Goal: Task Accomplishment & Management: Manage account settings

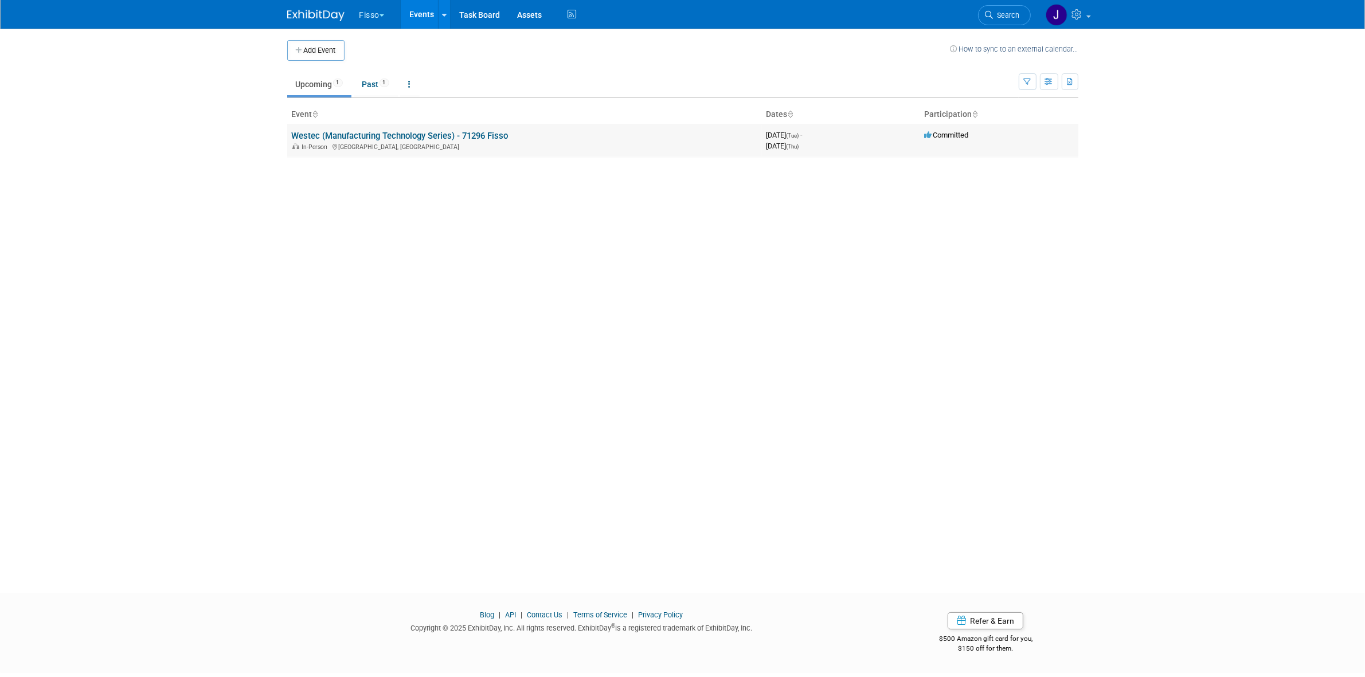
click at [366, 133] on link "Westec (Manufacturing Technology Series) - 71296 Fisso" at bounding box center [400, 136] width 217 height 10
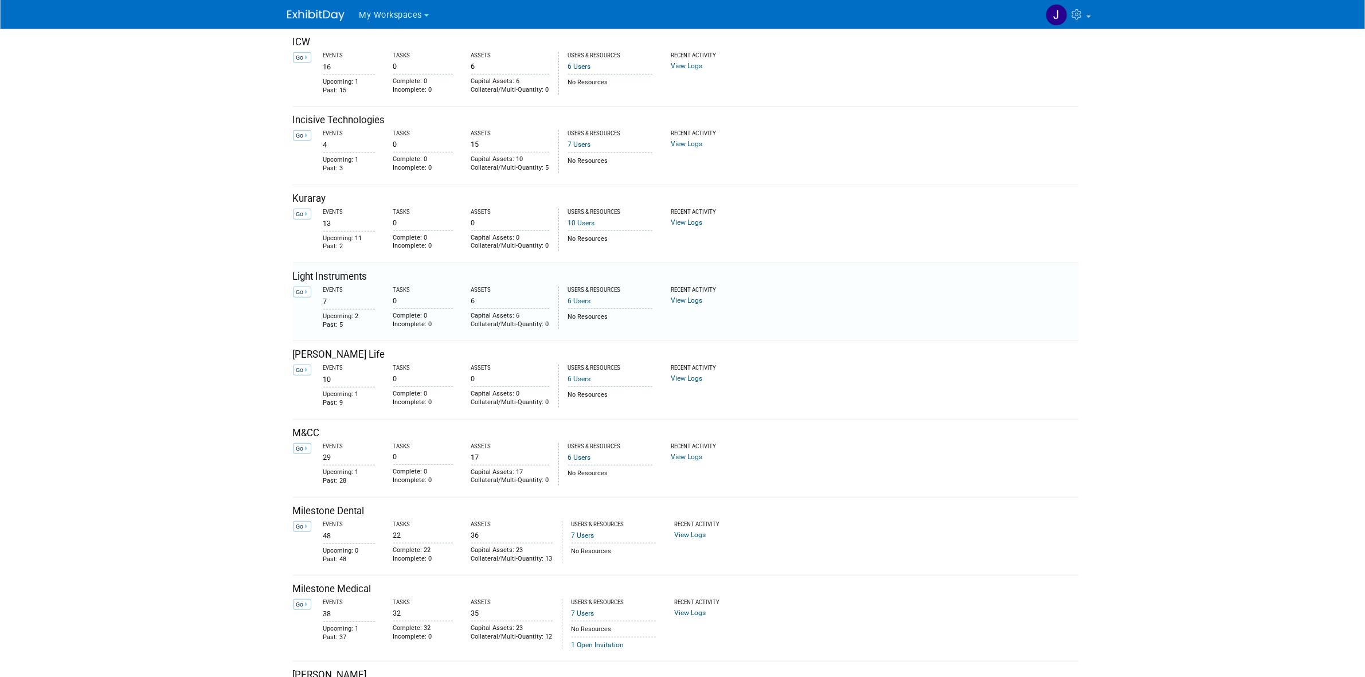
scroll to position [1003, 0]
click at [300, 283] on div "Kuraray" at bounding box center [686, 276] width 786 height 14
click at [301, 288] on td "Go" at bounding box center [304, 305] width 22 height 45
click at [301, 290] on link "Go" at bounding box center [302, 291] width 18 height 11
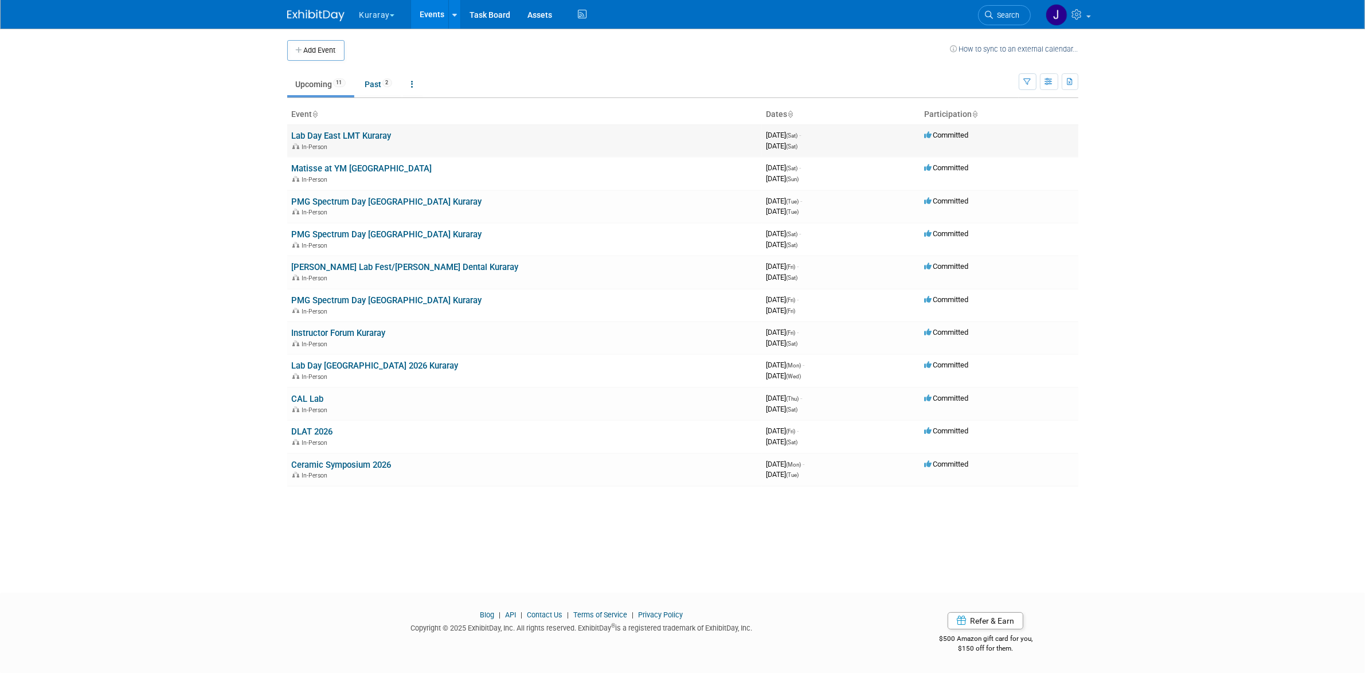
click at [362, 133] on link "Lab Day East LMT Kuraray" at bounding box center [342, 136] width 100 height 10
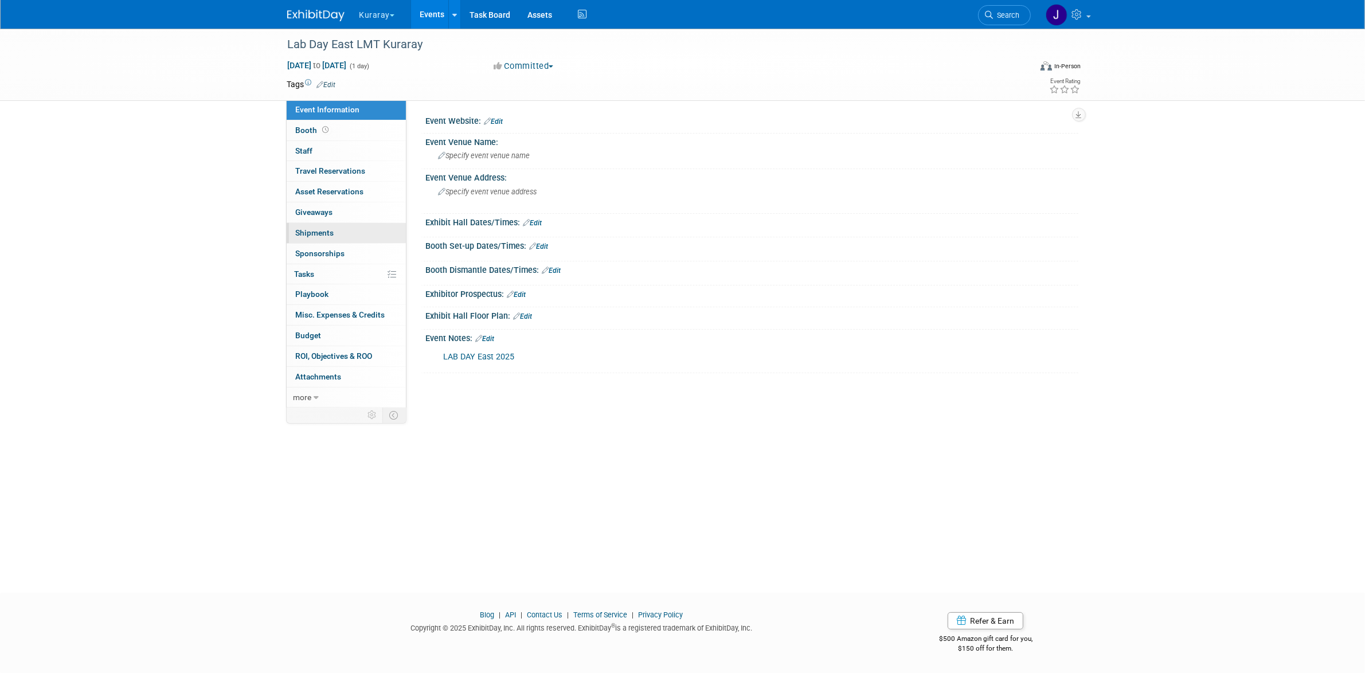
click at [354, 233] on link "0 Shipments 0" at bounding box center [346, 233] width 119 height 20
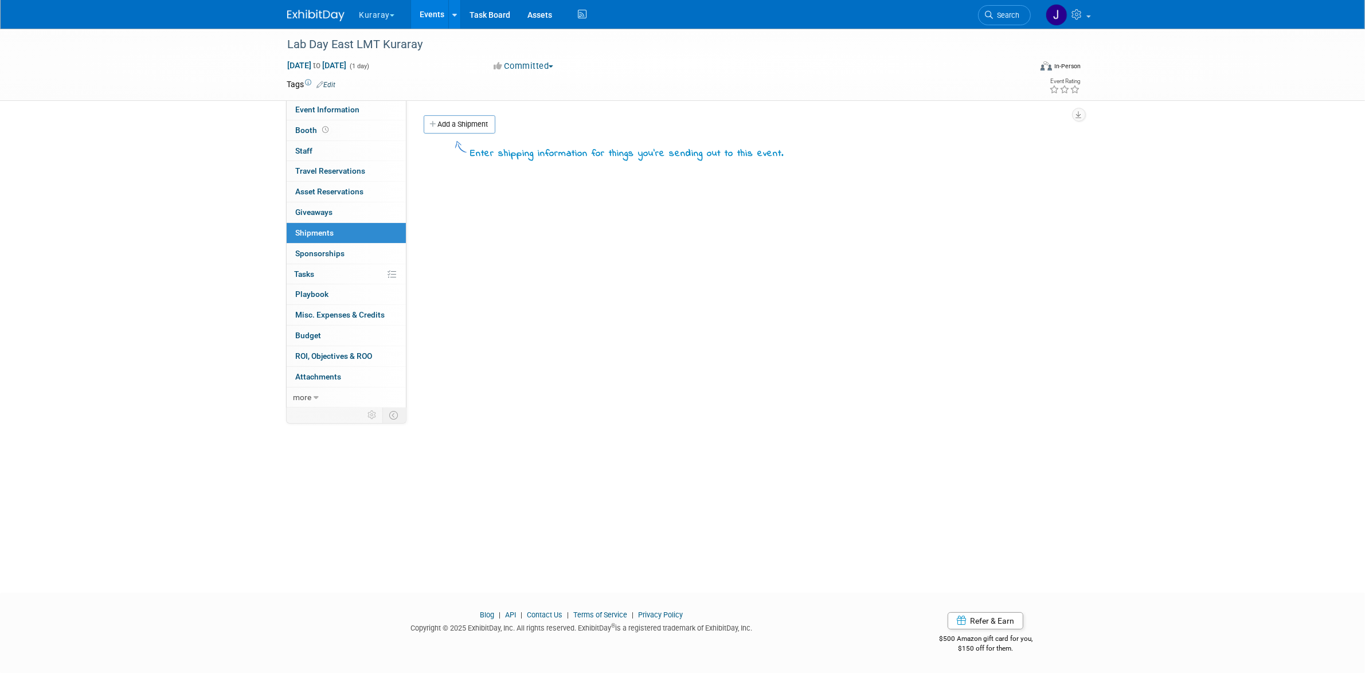
click at [421, 4] on link "Events" at bounding box center [432, 14] width 42 height 29
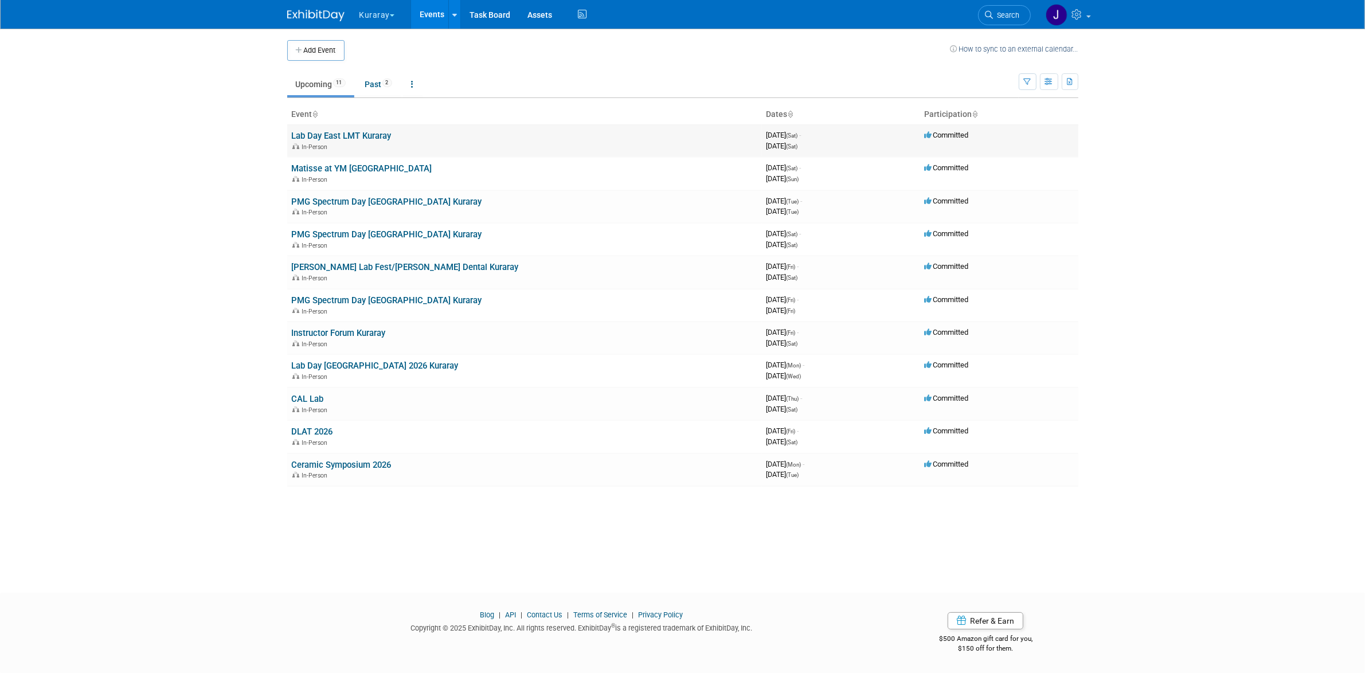
click at [368, 136] on link "Lab Day East LMT Kuraray" at bounding box center [342, 136] width 100 height 10
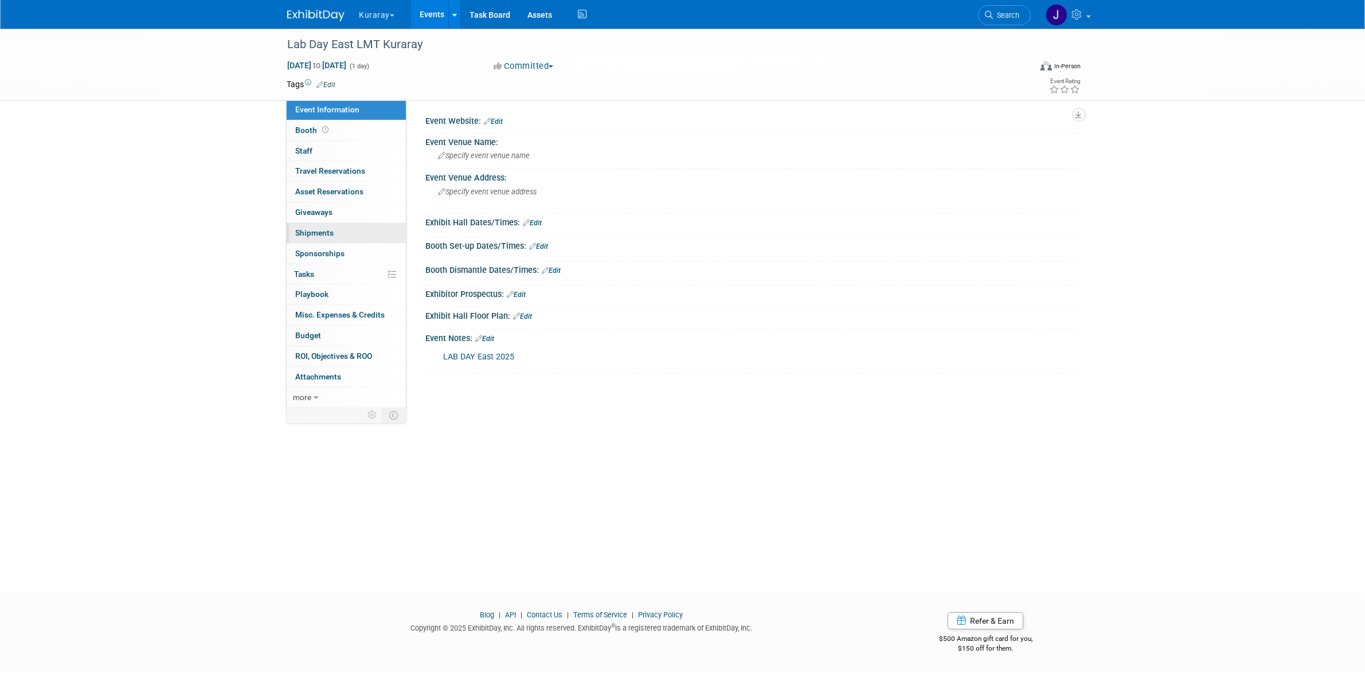
click at [339, 233] on link "0 Shipments 0" at bounding box center [346, 233] width 119 height 20
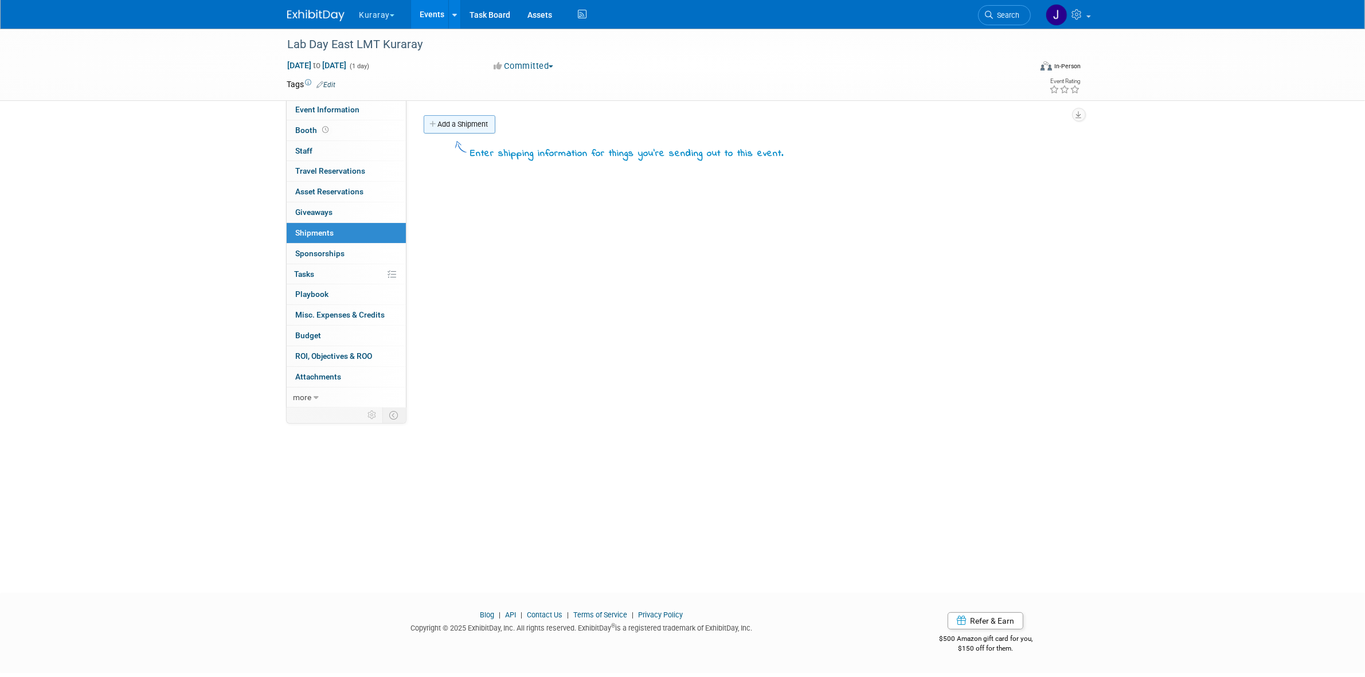
click at [444, 124] on link "Add a Shipment" at bounding box center [460, 124] width 72 height 18
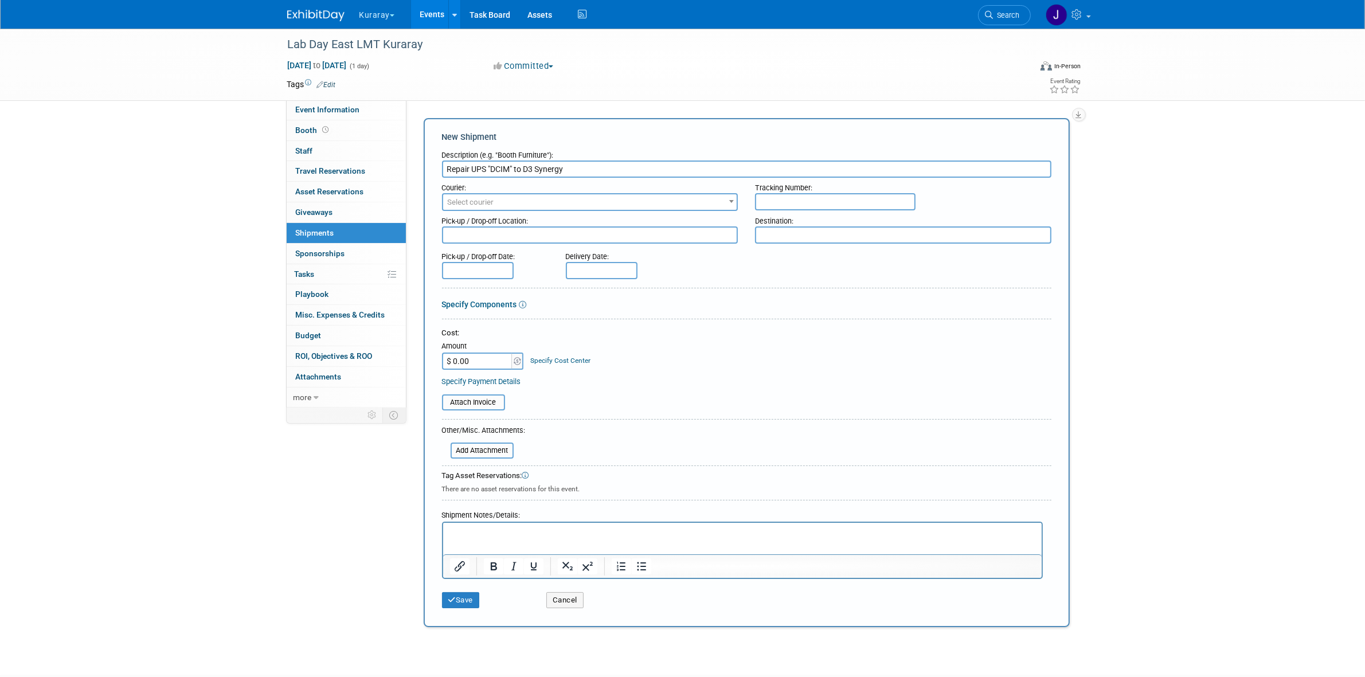
drag, startPoint x: 523, startPoint y: 169, endPoint x: 566, endPoint y: 171, distance: 43.6
click at [566, 171] on input "Repair UPS "DCIM" to D3 Synergy" at bounding box center [746, 169] width 609 height 17
click at [583, 170] on input "Repair UPS "DCIM" to D3 Synergy" at bounding box center [746, 169] width 609 height 17
click at [585, 168] on input "Repair UPS "DCIM" to D3 Synergy Graqphics llc." at bounding box center [746, 169] width 609 height 17
click at [602, 170] on input "Repair UPS "DCIM" to D3 Synergy Graphics llc." at bounding box center [746, 169] width 609 height 17
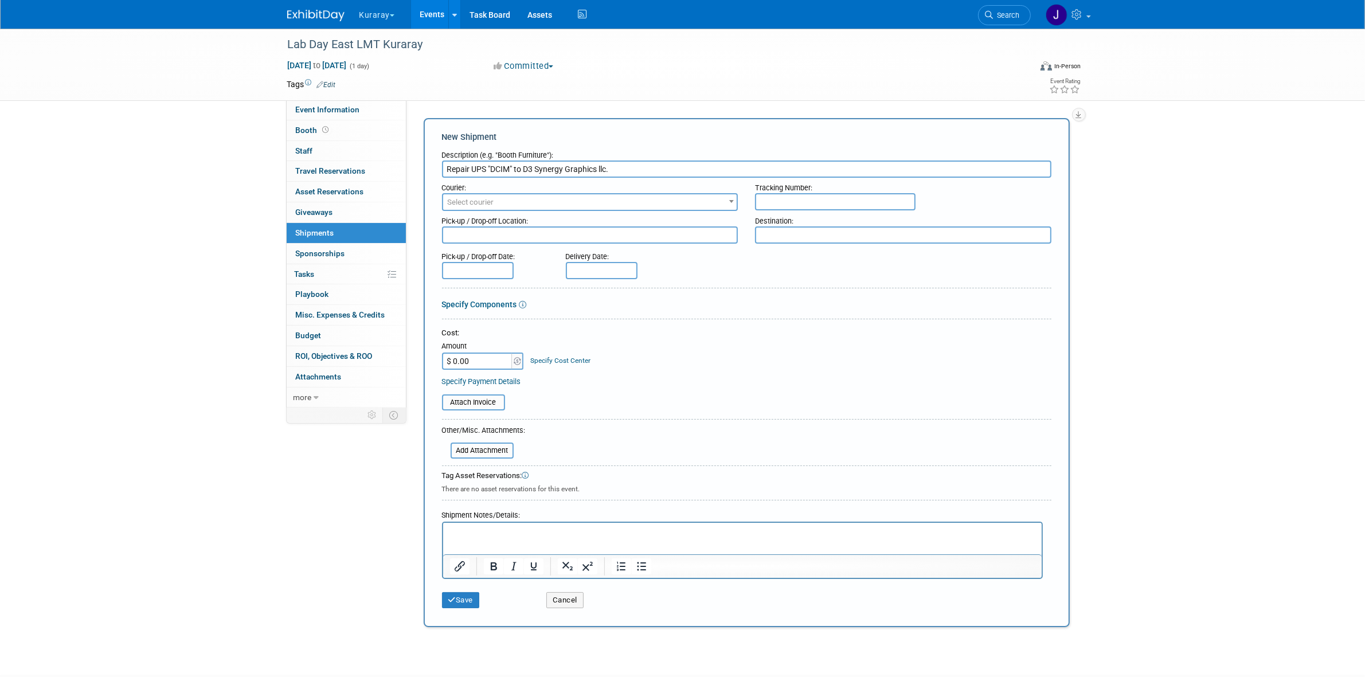
click at [603, 170] on input "Repair UPS "DCIM" to D3 Synergy Graphics llc." at bounding box center [746, 169] width 609 height 17
click at [629, 167] on input "Repair UPS "DCIM" to D3 Synergy Graphics LLC." at bounding box center [746, 169] width 609 height 17
drag, startPoint x: 629, startPoint y: 170, endPoint x: 525, endPoint y: 170, distance: 103.8
click at [525, 170] on input "Repair UPS "DCIM" to D3 Synergy Graphics LLC" at bounding box center [746, 169] width 609 height 17
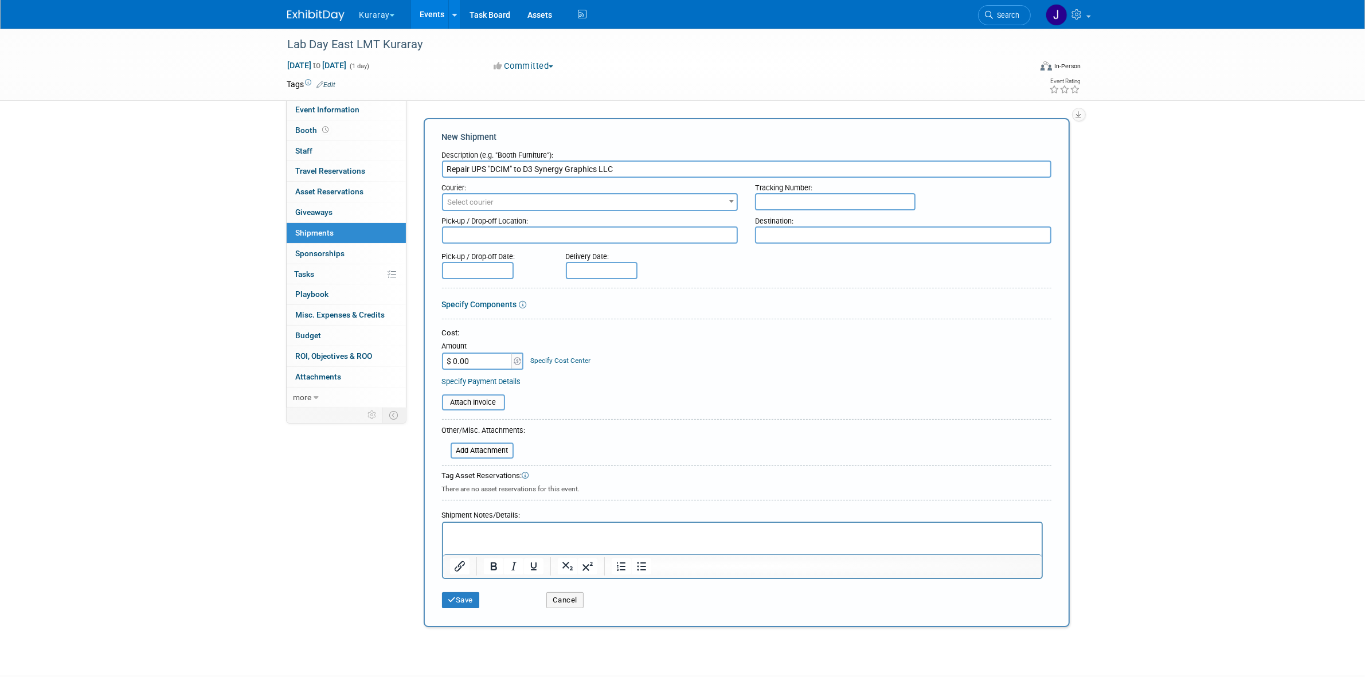
type input "Repair UPS "DCIM" to D3 Synergy Graphics LLC"
click at [803, 228] on textarea at bounding box center [903, 234] width 296 height 17
paste textarea "D3 Synergy Graphics LLC"
type textarea "D3 Synergy Graphics LLC"
click at [505, 166] on input "Repair UPS "DCIM" to D3 Synergy Graphics LLC" at bounding box center [746, 169] width 609 height 17
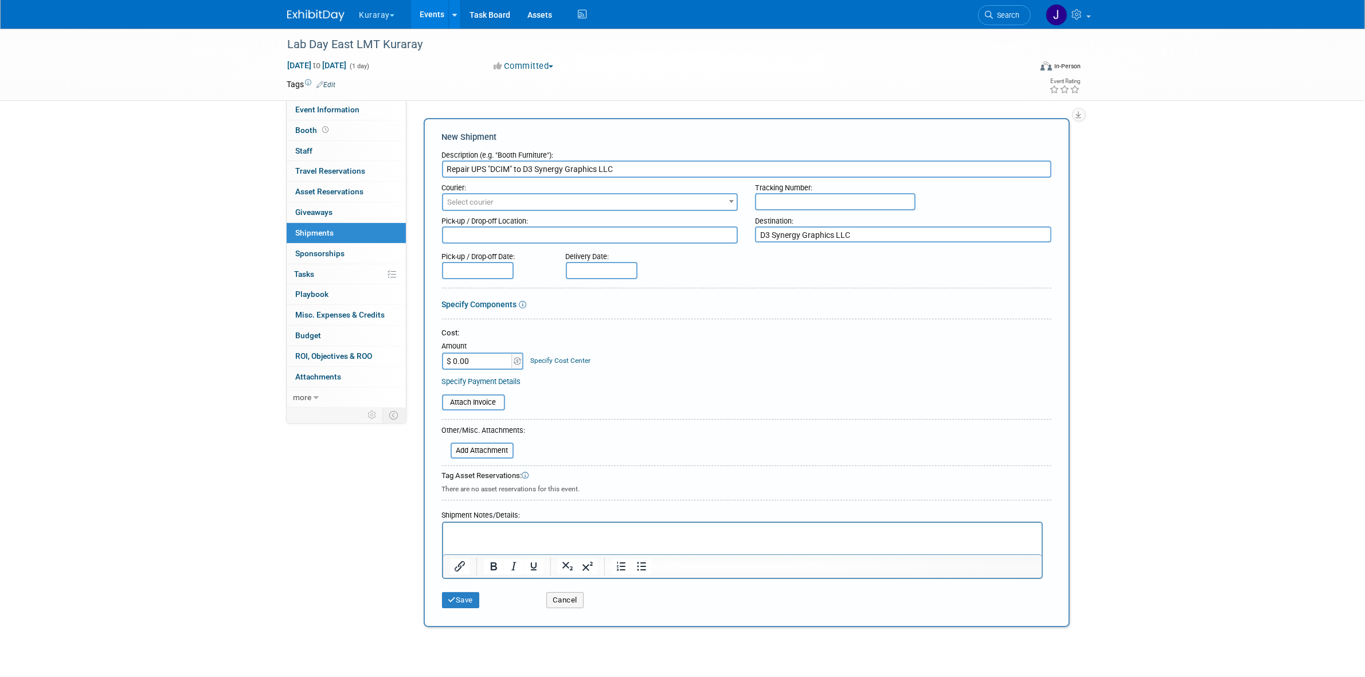
drag, startPoint x: 514, startPoint y: 169, endPoint x: 484, endPoint y: 173, distance: 29.4
click at [484, 173] on input "Repair UPS "DCIM" to D3 Synergy Graphics LLC" at bounding box center [746, 169] width 609 height 17
click at [511, 233] on textarea at bounding box center [590, 234] width 296 height 17
paste textarea ""DCIM""
click at [446, 236] on textarea ""DCIM"" at bounding box center [590, 234] width 296 height 17
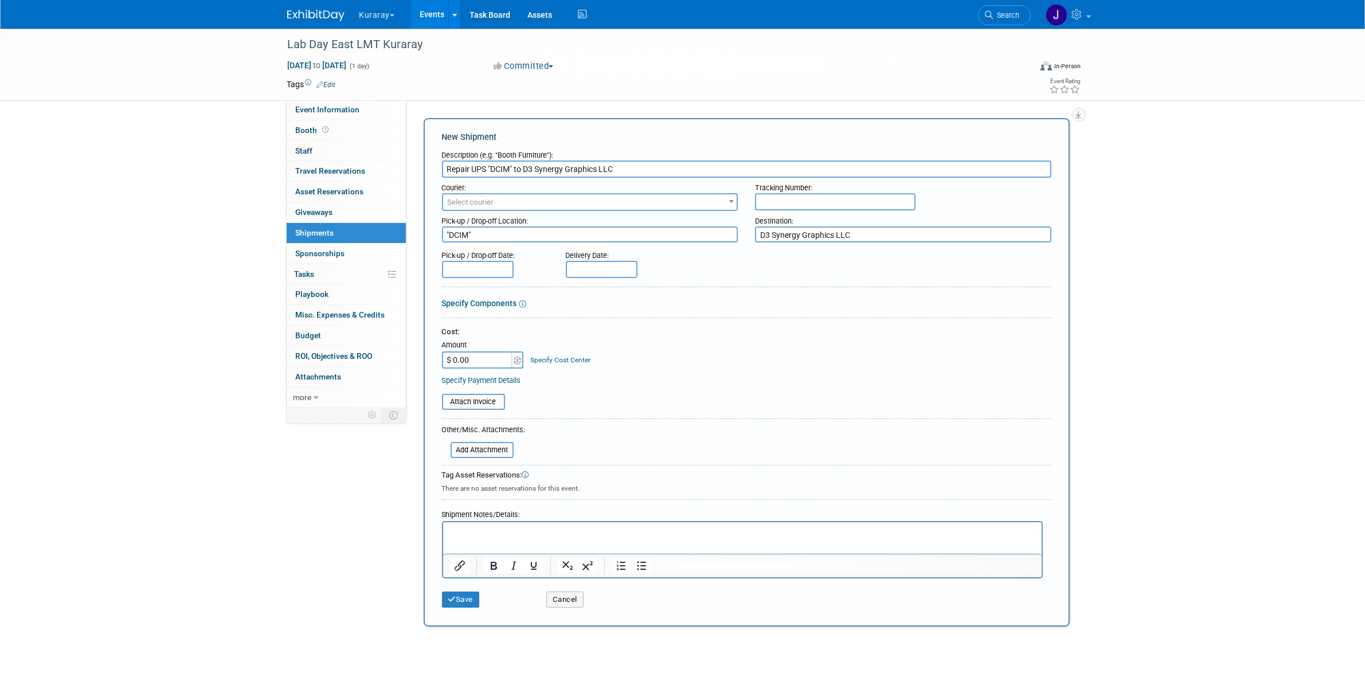
type textarea ""DCIM""
click at [475, 258] on div "Pick-up / Drop-off Date:" at bounding box center [495, 252] width 107 height 15
click at [490, 273] on body "Kuraray Explore: My Workspaces 28 Go to Workspace: Accutron Axiodent BaseVac Bi…" at bounding box center [682, 338] width 1365 height 677
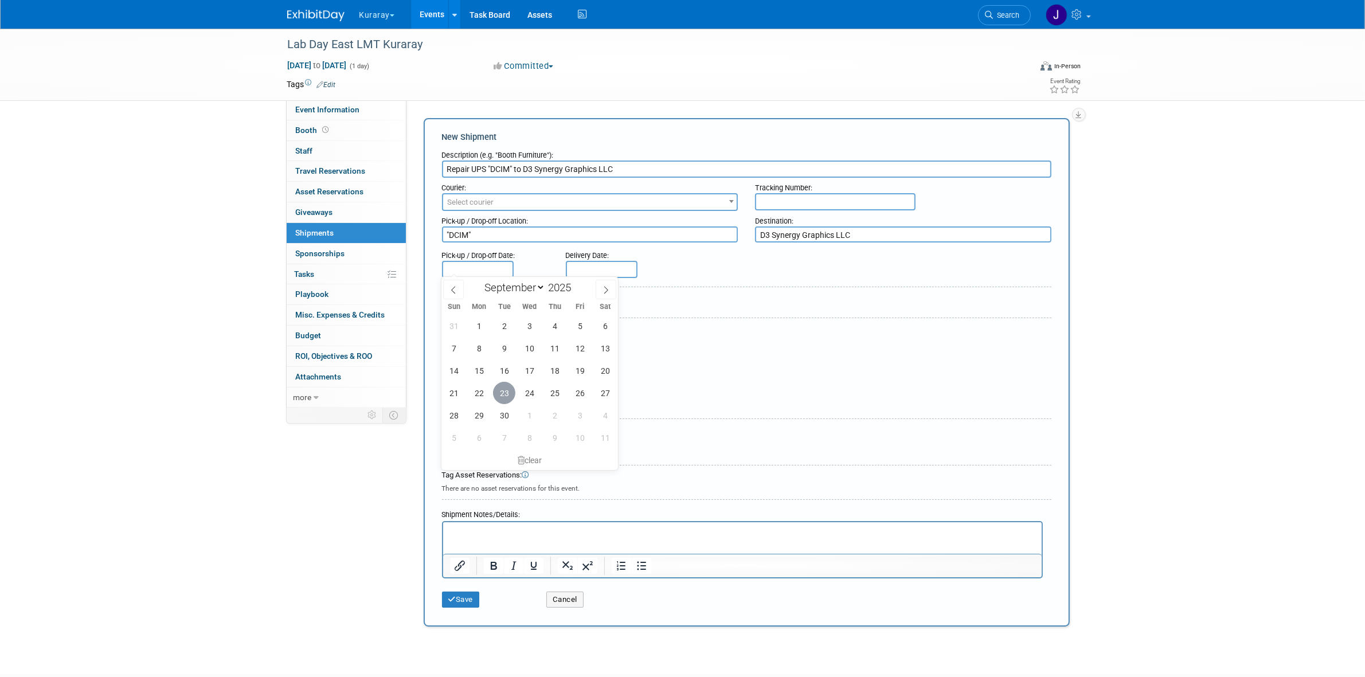
click at [500, 399] on span "23" at bounding box center [504, 393] width 22 height 22
type input "Sep 23, 2025"
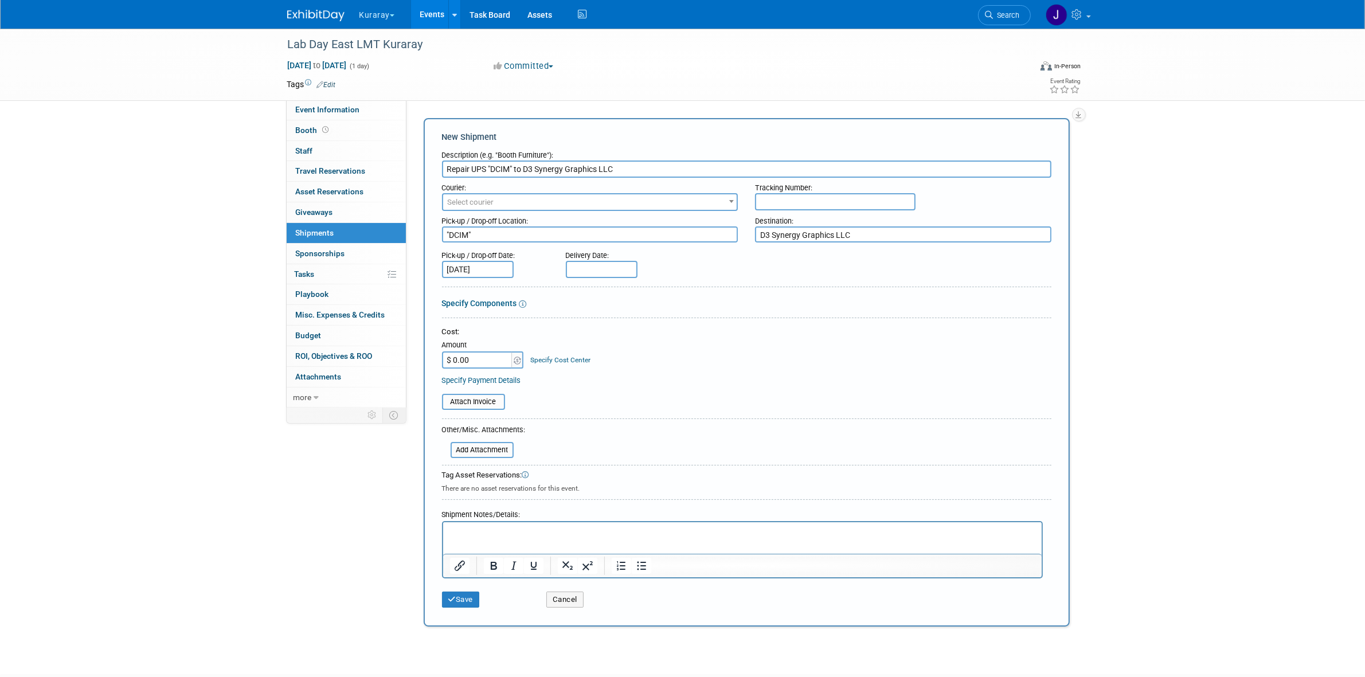
click at [582, 272] on body "Kuraray Explore: My Workspaces 28 Go to Workspace: Accutron Axiodent BaseVac Bi…" at bounding box center [682, 338] width 1365 height 677
click at [709, 401] on span "26" at bounding box center [704, 393] width 22 height 22
click at [615, 268] on input "Sep 26, 2025" at bounding box center [602, 269] width 72 height 17
click at [606, 411] on span "29" at bounding box center [603, 415] width 22 height 22
type input "Sep 29, 2025"
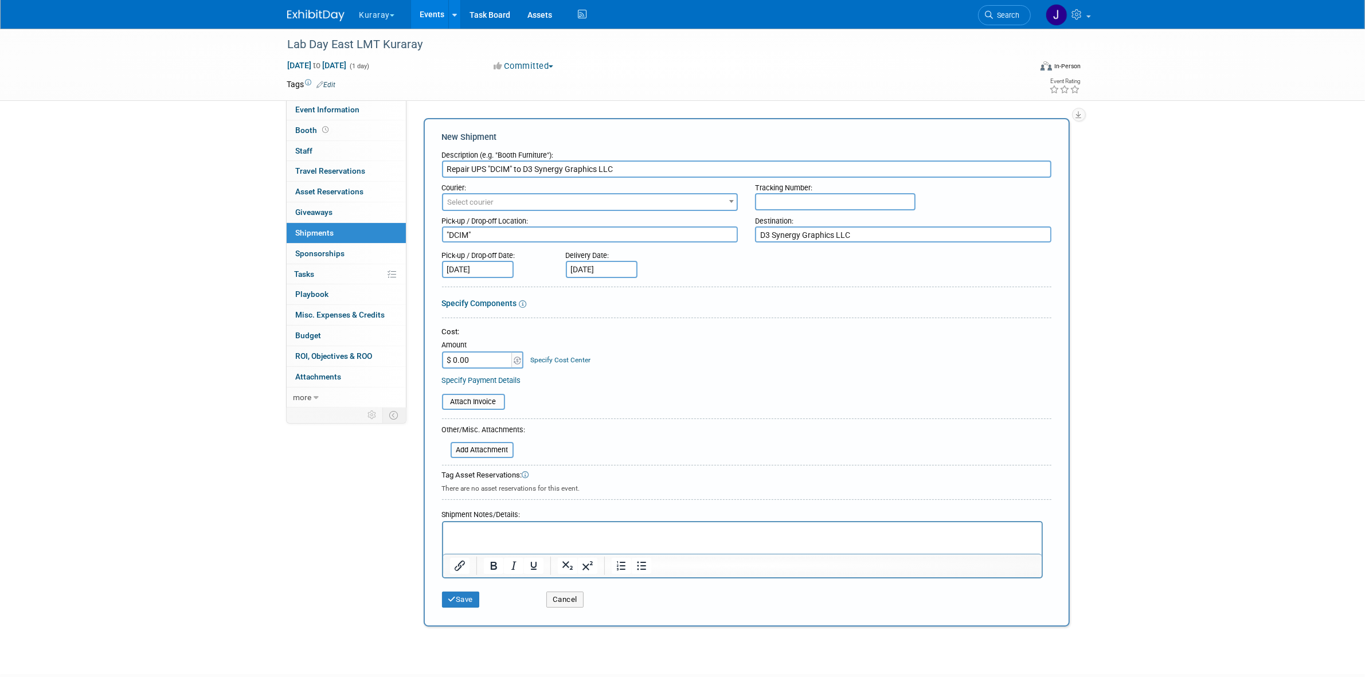
click at [536, 538] on html at bounding box center [742, 530] width 599 height 16
click at [489, 534] on p "Set up the shipping for a repair to a lightbox." at bounding box center [742, 531] width 585 height 11
click at [813, 193] on input "text" at bounding box center [835, 201] width 161 height 17
click at [799, 196] on input "text" at bounding box center [835, 201] width 161 height 17
paste input "1ZV57B290310360388"
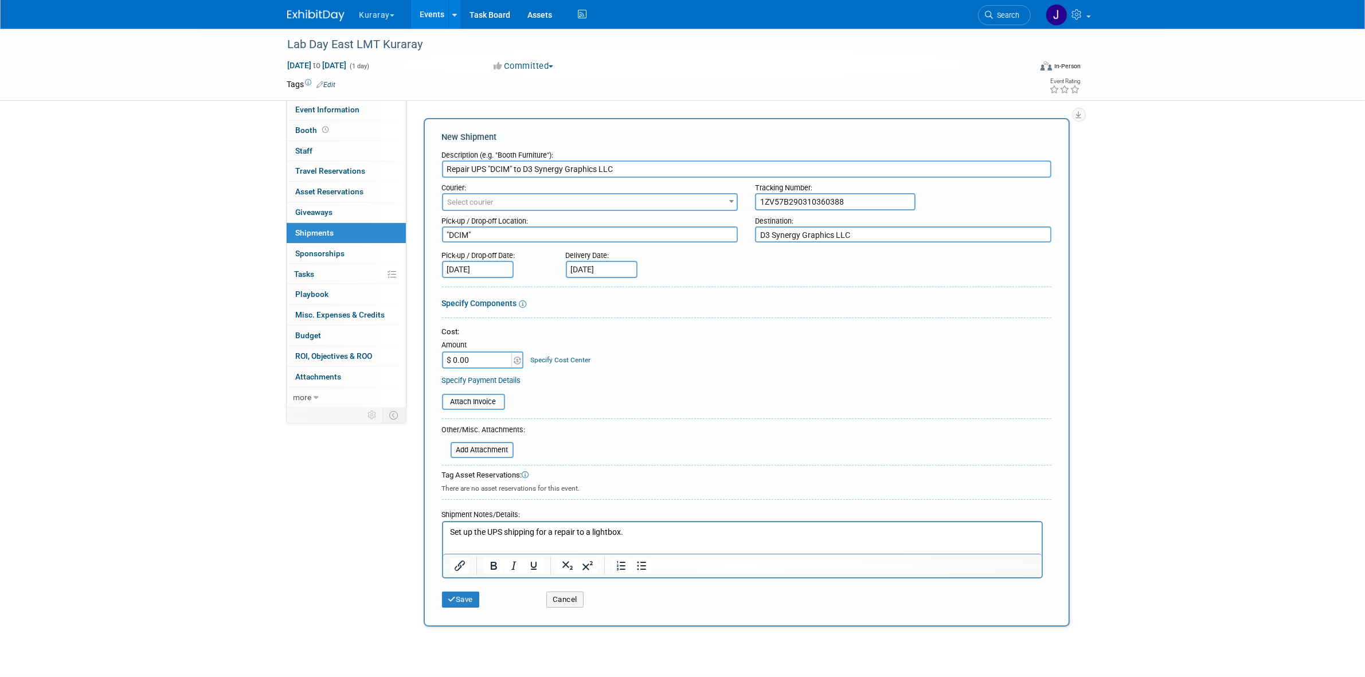
type input "1ZV57B290310360388"
click at [629, 198] on span "Select courier" at bounding box center [590, 202] width 294 height 16
type input "ups"
select select "508"
click at [471, 172] on input "Repair UPS "DCIM" to D3 Synergy Graphics LLC" at bounding box center [746, 169] width 609 height 17
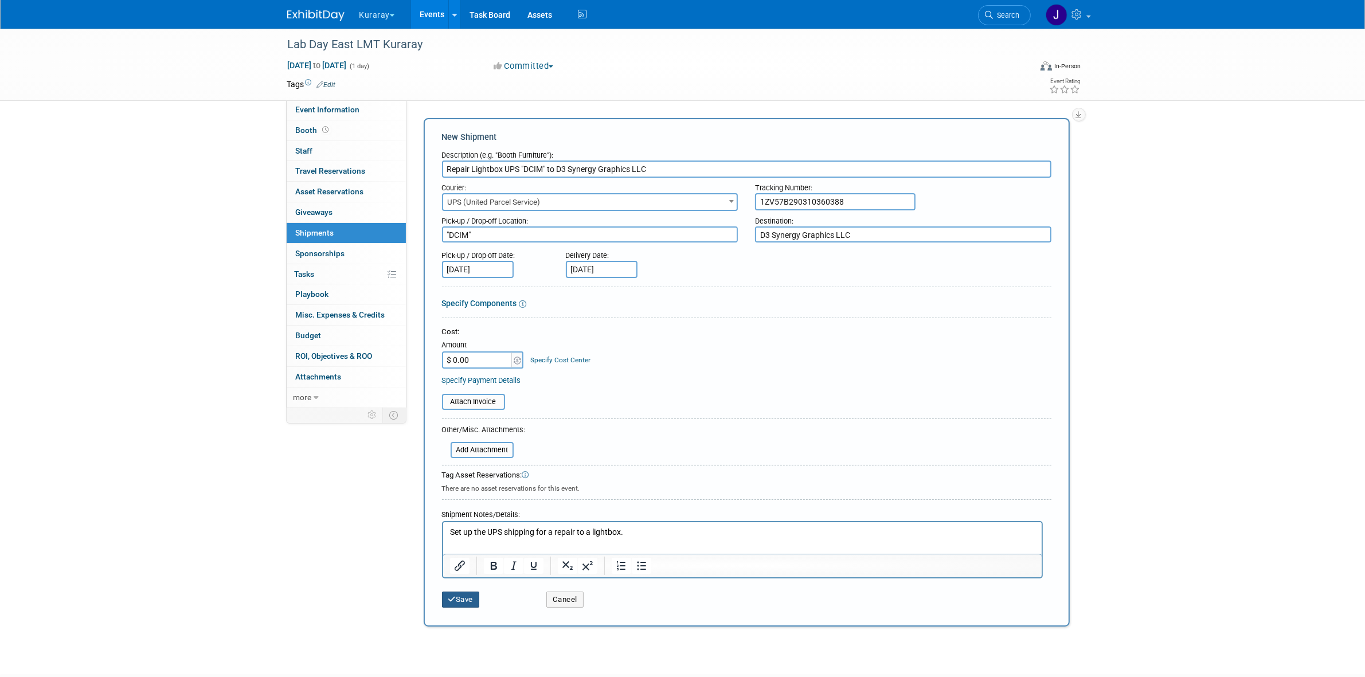
type input "Repair Lightbox UPS "DCIM" to D3 Synergy Graphics LLC"
click at [454, 598] on icon "submit" at bounding box center [452, 599] width 8 height 7
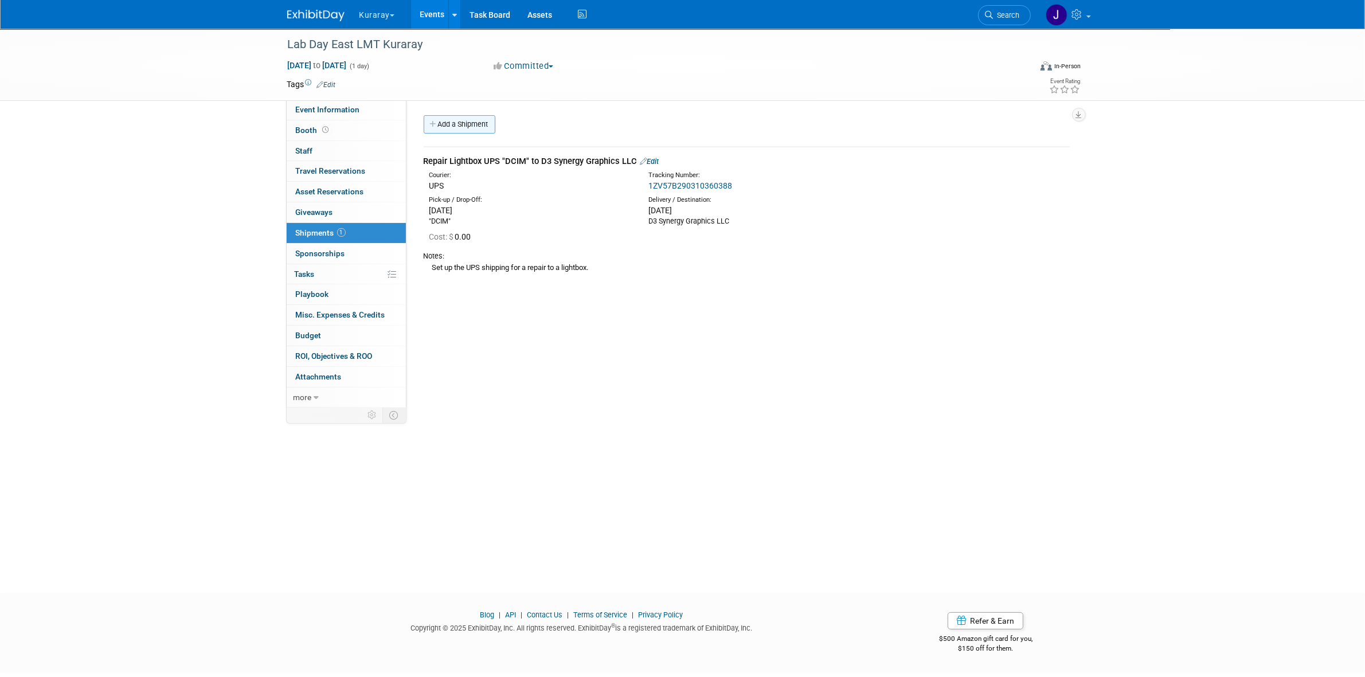
click at [468, 128] on link "Add a Shipment" at bounding box center [460, 124] width 72 height 18
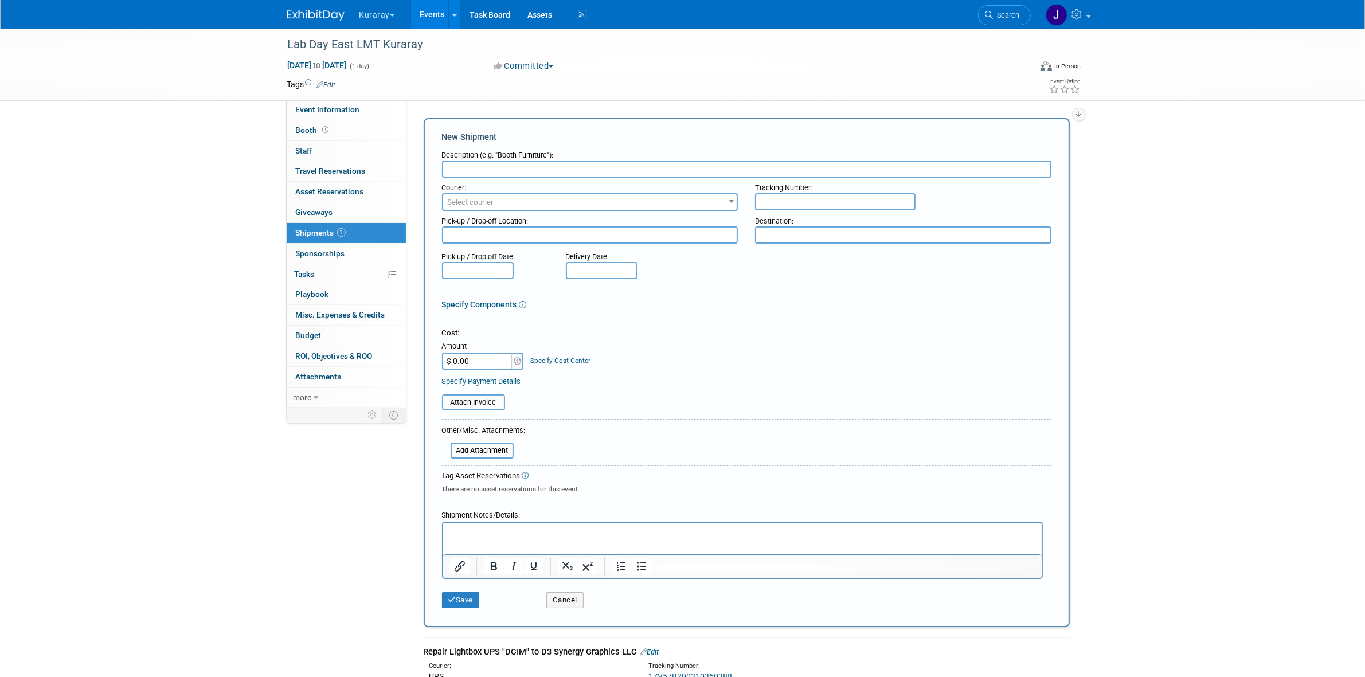
click at [801, 217] on div "Destination:" at bounding box center [903, 218] width 296 height 15
click at [814, 193] on input "text" at bounding box center [835, 201] width 161 height 17
paste input "1ZV57B290328260471"
type input "1ZV57B290328260471"
click at [706, 197] on span "Select courier" at bounding box center [590, 202] width 294 height 16
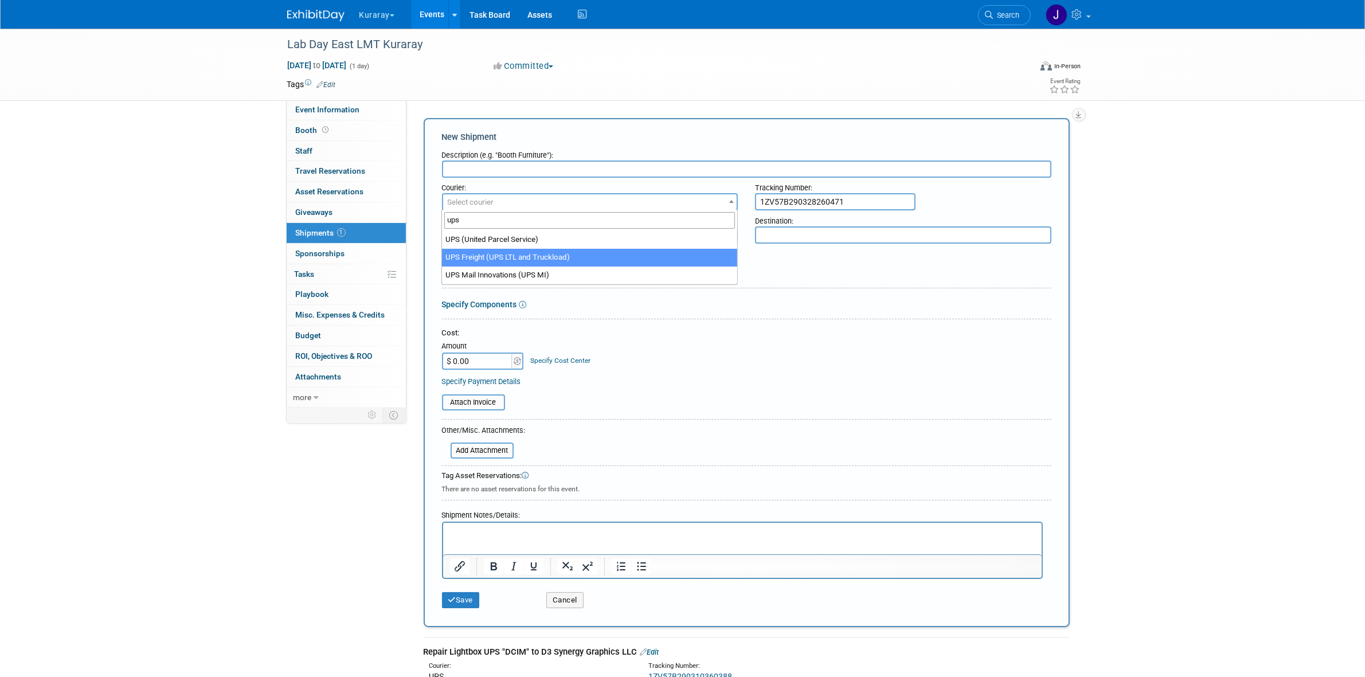
type input "ups"
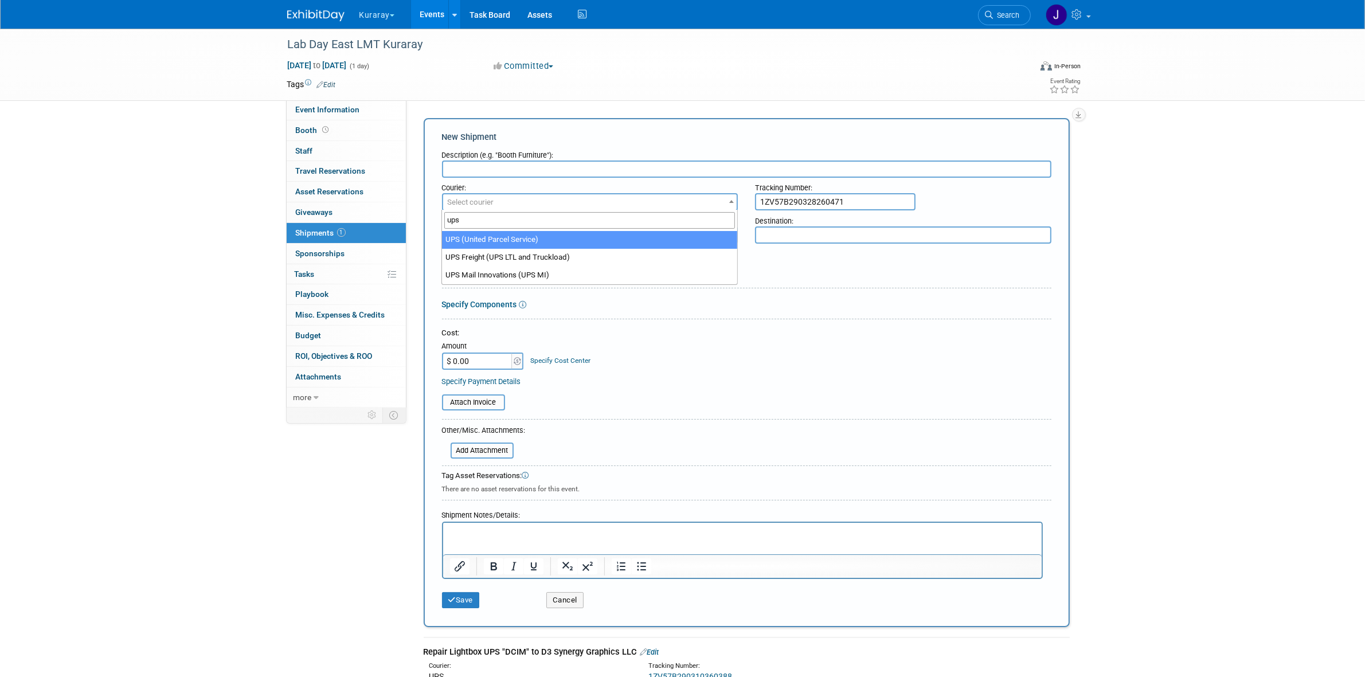
select select "508"
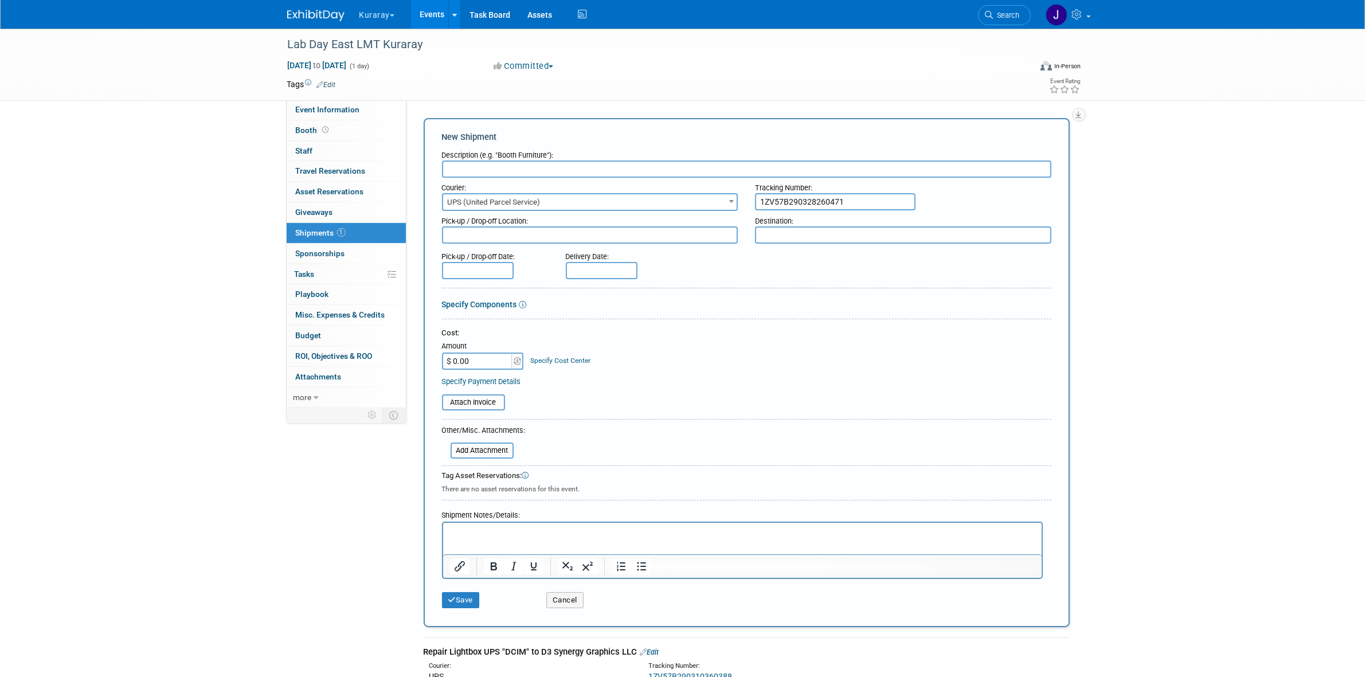
click at [611, 170] on input "text" at bounding box center [746, 169] width 609 height 17
click at [518, 168] on input "2 Boxes from Vista convention Services to DCIM" at bounding box center [746, 169] width 609 height 17
drag, startPoint x: 498, startPoint y: 173, endPoint x: 589, endPoint y: 167, distance: 91.9
click at [589, 167] on input "2 Boxes from Vista Convention Services to DCIM" at bounding box center [746, 169] width 609 height 17
type input "2 Boxes from Vista Convention Services to DCIM"
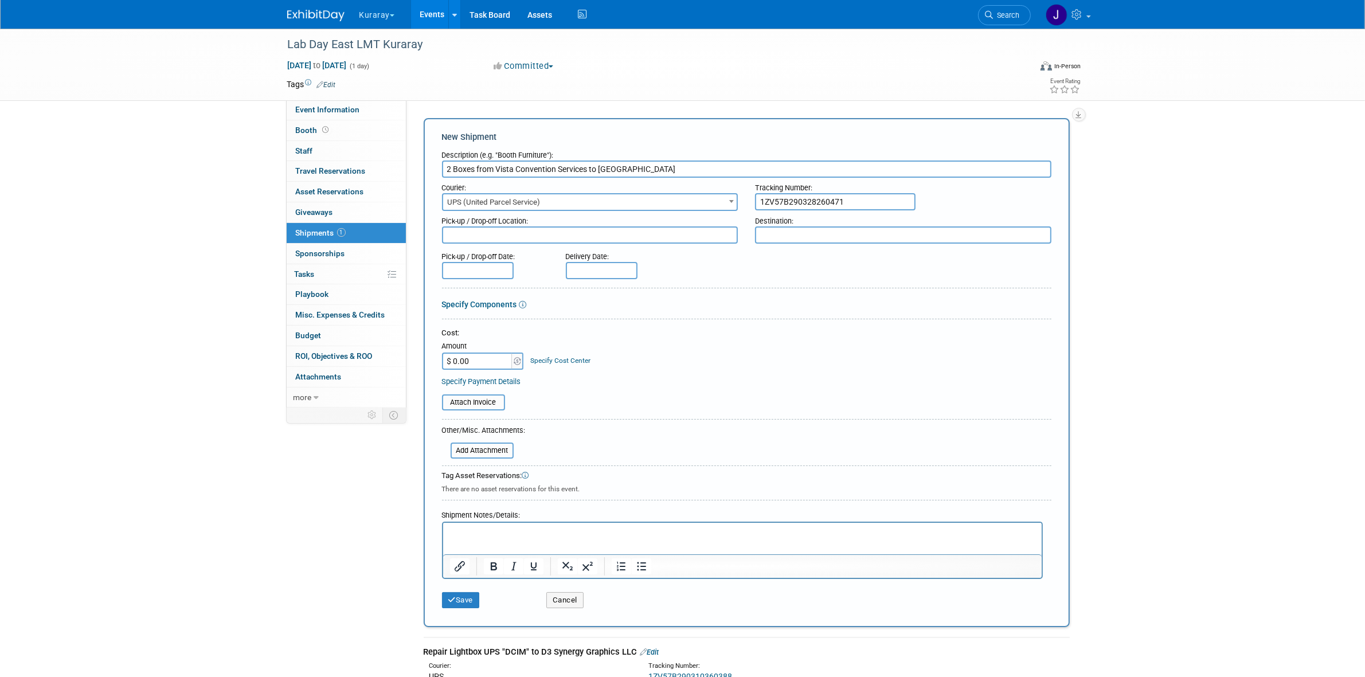
click at [537, 230] on textarea at bounding box center [590, 234] width 296 height 17
paste textarea "ista Convention Services"
type textarea "Vista Convention Services"
click at [609, 167] on input "2 Boxes from Vista Convention Services to DCIM" at bounding box center [746, 169] width 609 height 17
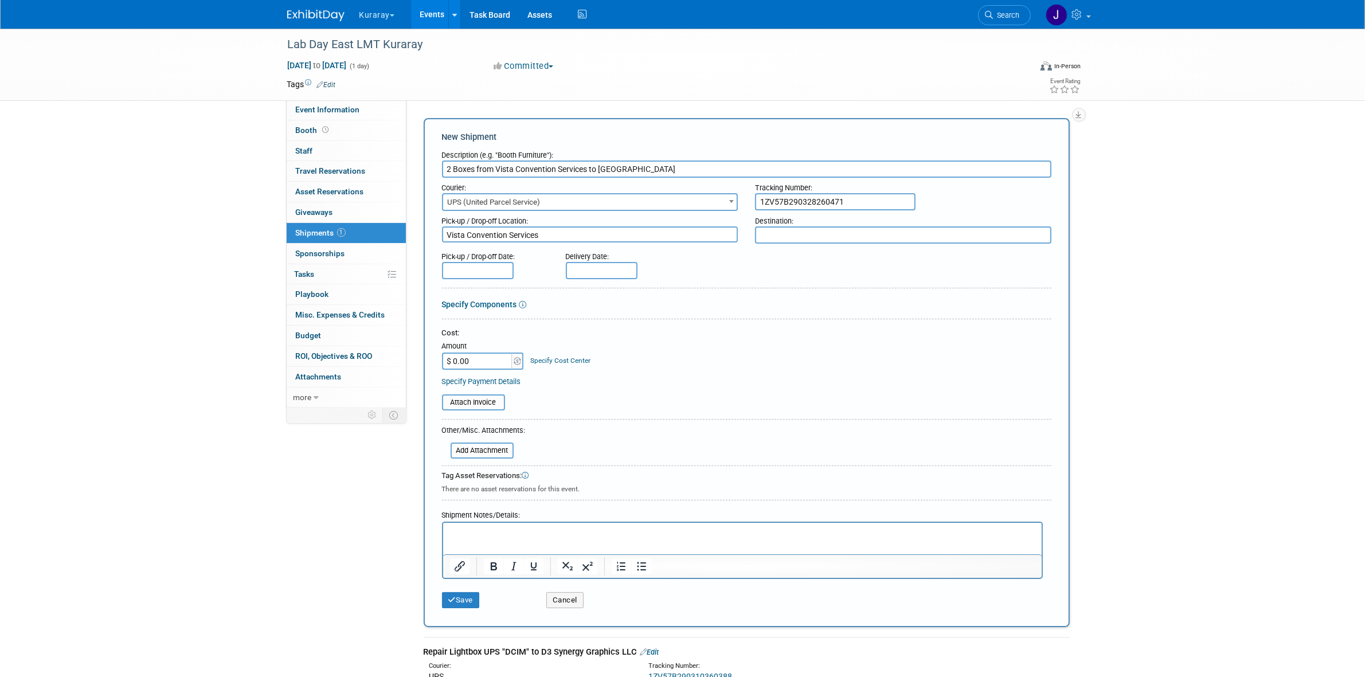
click at [825, 233] on textarea at bounding box center [903, 234] width 296 height 17
paste textarea "DCIM"
type textarea "DCIM"
click at [478, 273] on input "text" at bounding box center [478, 269] width 72 height 17
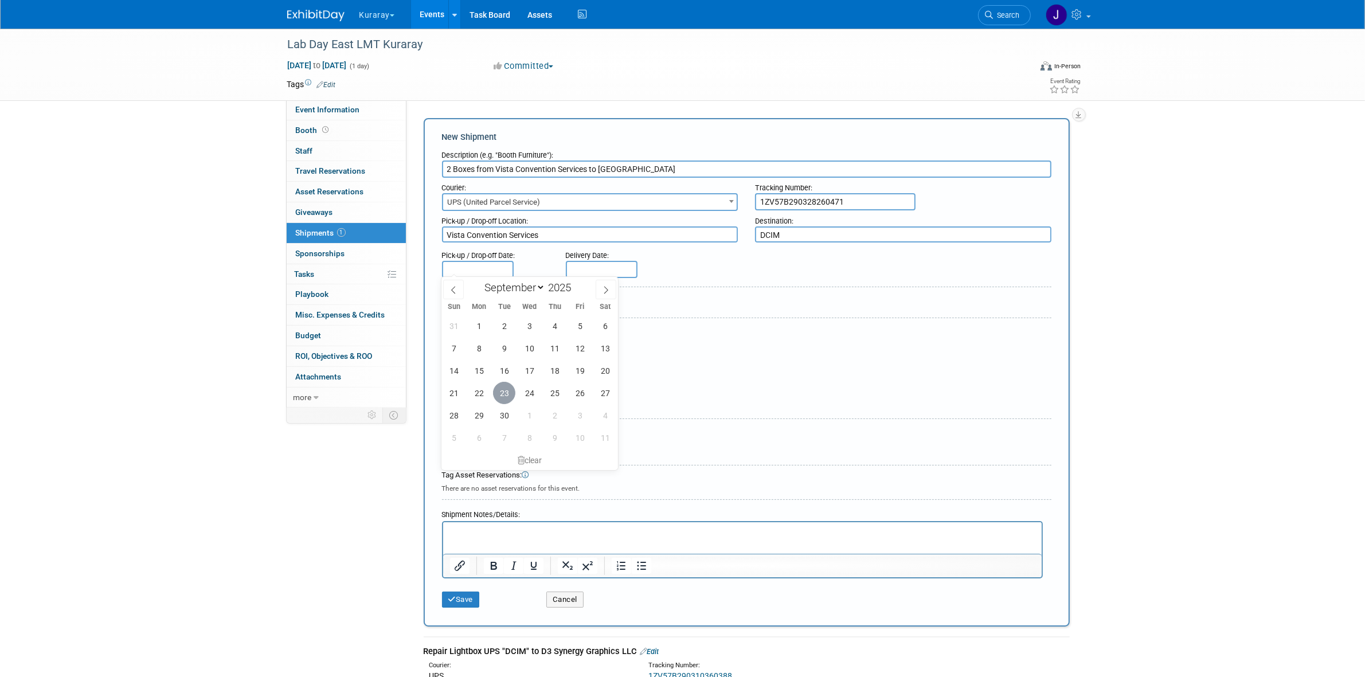
click at [513, 393] on span "23" at bounding box center [504, 393] width 22 height 22
type input "Sep 23, 2025"
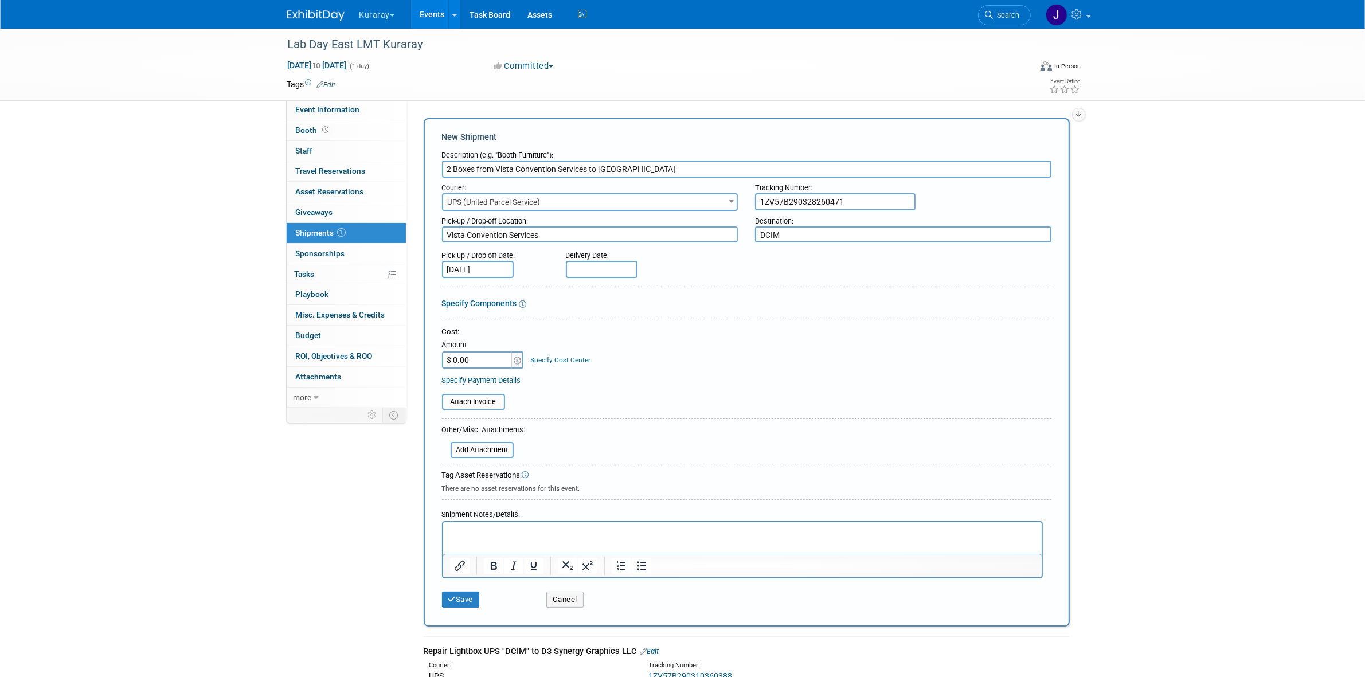
click at [588, 279] on form "Description (e.g. "Booth Furniture"): 2 Boxes from Vista Convention Services to…" at bounding box center [746, 379] width 609 height 468
click at [591, 276] on form "Description (e.g. "Booth Furniture"): 2 Boxes from Vista Convention Services to…" at bounding box center [746, 379] width 609 height 468
click at [598, 270] on body "Kuraray Explore: My Workspaces 28 Go to Workspace: Accutron Axiodent BaseVac Bi…" at bounding box center [682, 338] width 1365 height 677
click at [603, 417] on span "29" at bounding box center [603, 415] width 22 height 22
type input "Sep 29, 2025"
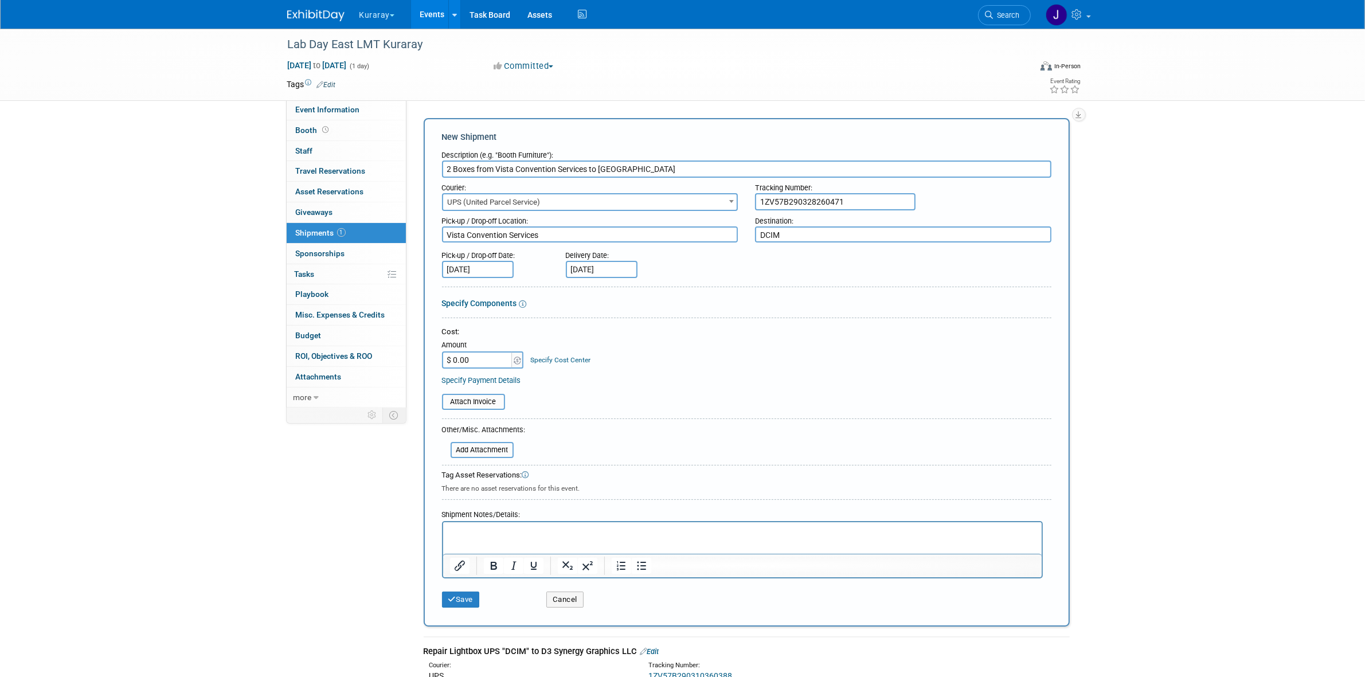
scroll to position [219, 0]
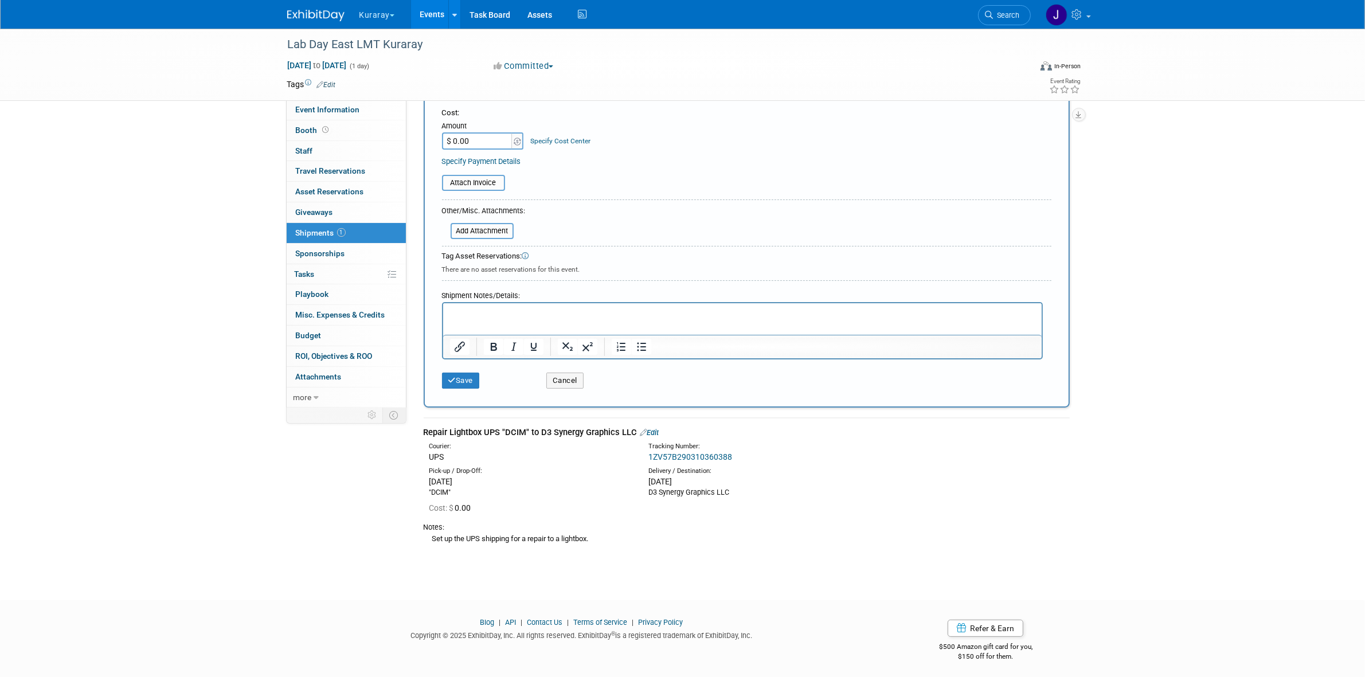
click at [503, 537] on div "Set up the UPS shipping for a repair to a lightbox." at bounding box center [747, 539] width 646 height 12
drag, startPoint x: 533, startPoint y: 534, endPoint x: 511, endPoint y: 537, distance: 22.1
click at [534, 534] on div "Set up the UPS shipping for a repair to a lightbox." at bounding box center [747, 539] width 646 height 12
click at [478, 307] on p "Rich Text Area. Press ALT-0 for help." at bounding box center [742, 312] width 585 height 11
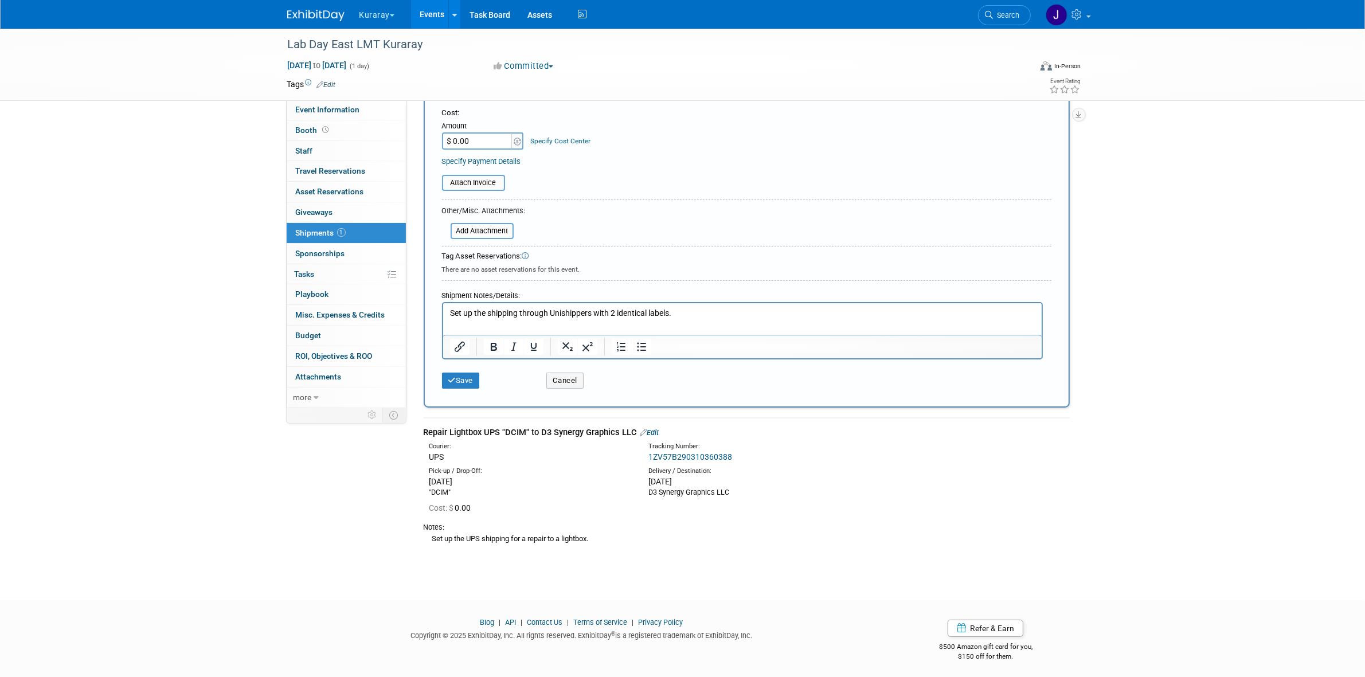
click at [679, 316] on p "Set up the shipping through Unishippers with 2 identical labels." at bounding box center [742, 312] width 585 height 11
click at [724, 316] on p "Set up the shipping through Unishippers with 2 identical labels. (30x21x20 @63l…" at bounding box center [742, 312] width 585 height 11
click at [474, 384] on button "Save" at bounding box center [461, 381] width 38 height 16
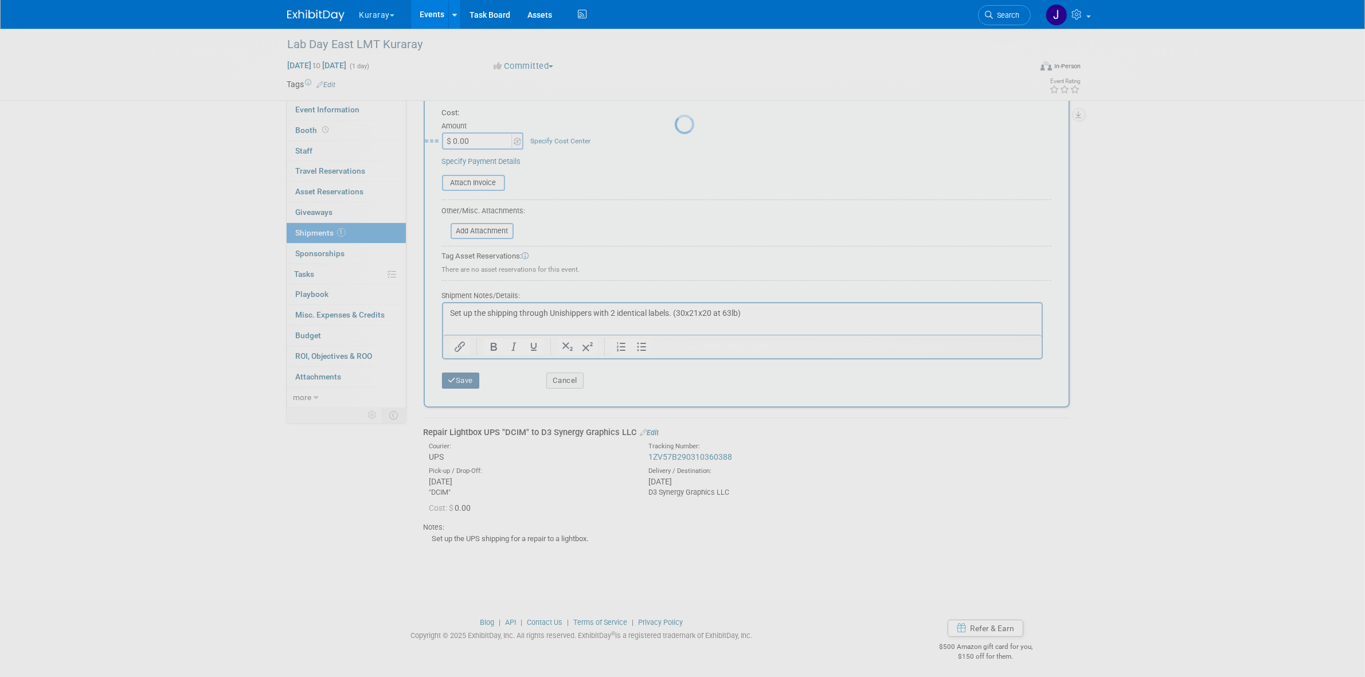
scroll to position [0, 0]
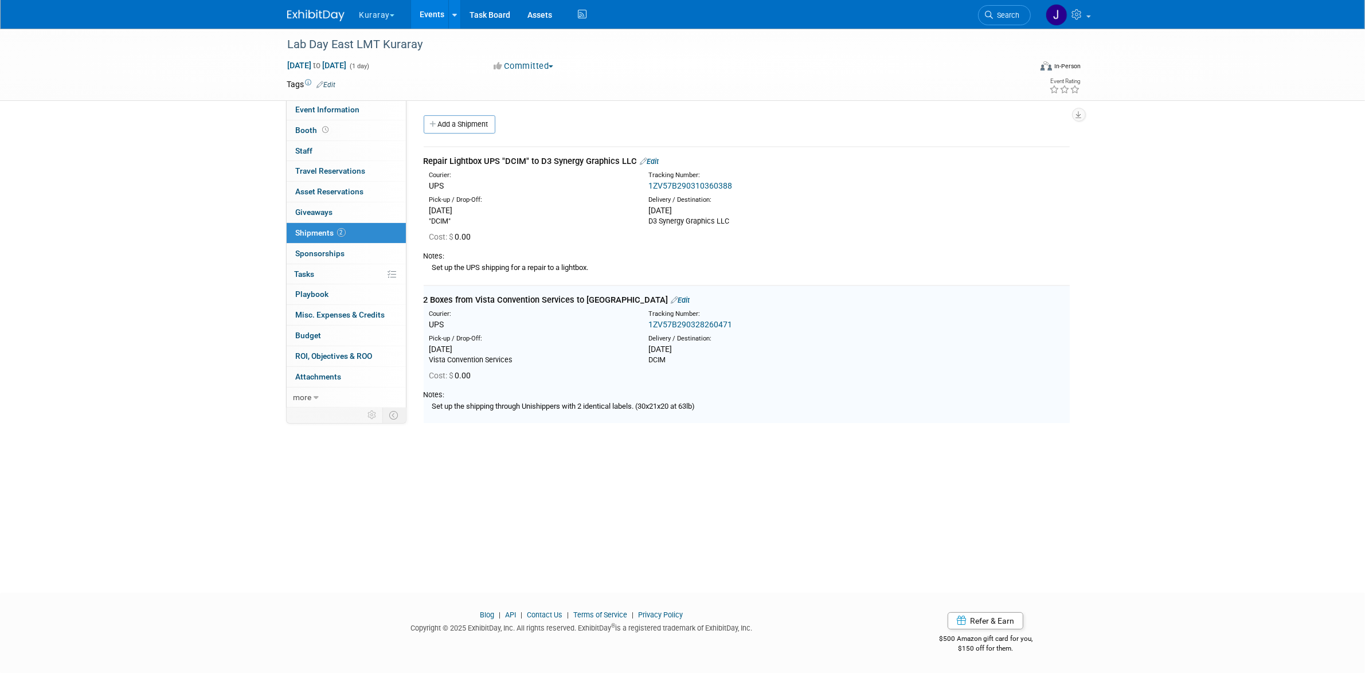
click at [650, 164] on link "Edit" at bounding box center [649, 161] width 19 height 9
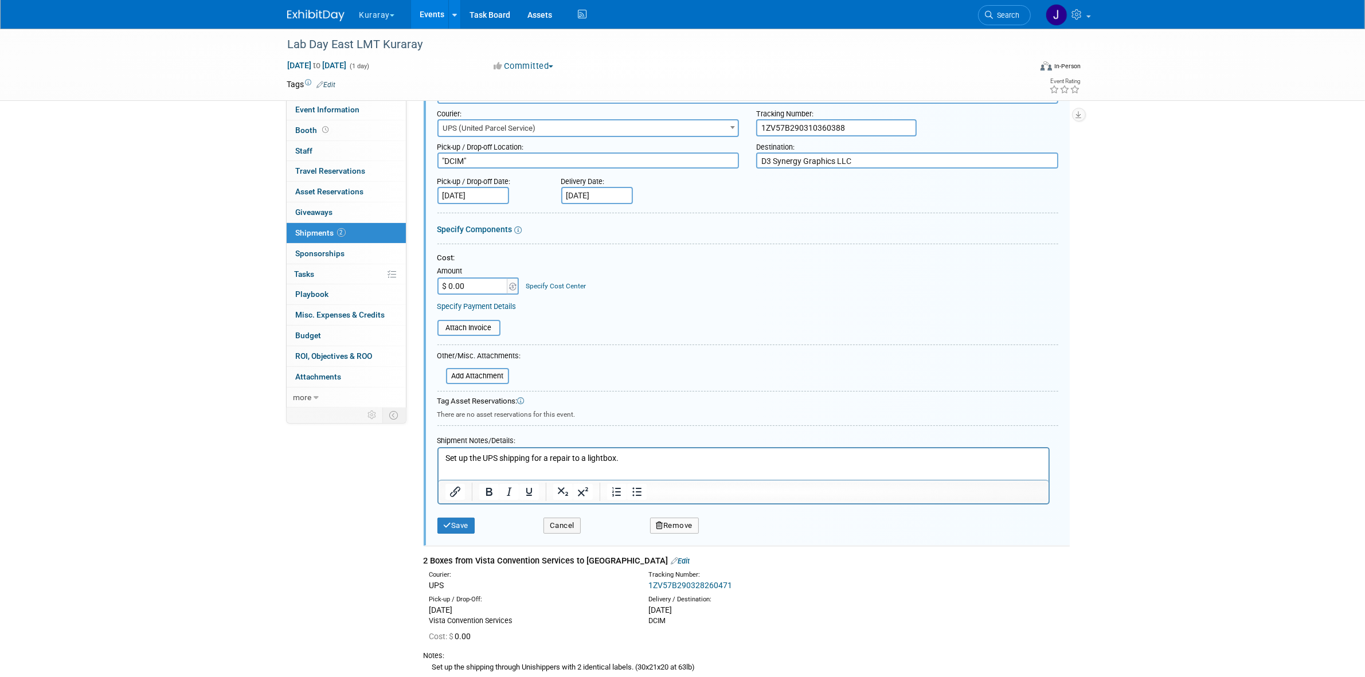
scroll to position [211, 0]
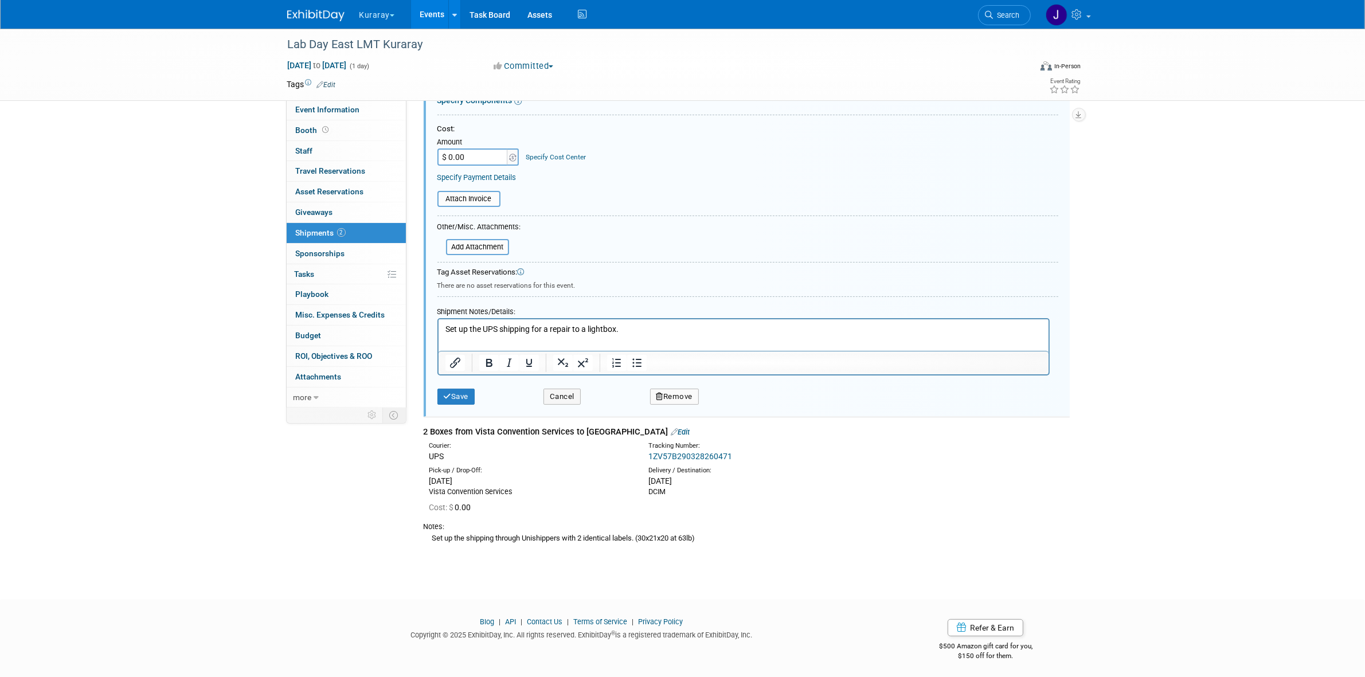
drag, startPoint x: 432, startPoint y: 537, endPoint x: 563, endPoint y: 535, distance: 131.3
click at [563, 535] on div "Set up the shipping through Unishippers with 2 identical labels. (30x21x20 at 6…" at bounding box center [747, 538] width 646 height 12
copy div "Set up the shipping through Unishippers"
drag, startPoint x: 446, startPoint y: 331, endPoint x: 540, endPoint y: 331, distance: 94.0
click at [540, 331] on p "Set up the UPS shipping for a repair to a lightbox." at bounding box center [743, 328] width 597 height 11
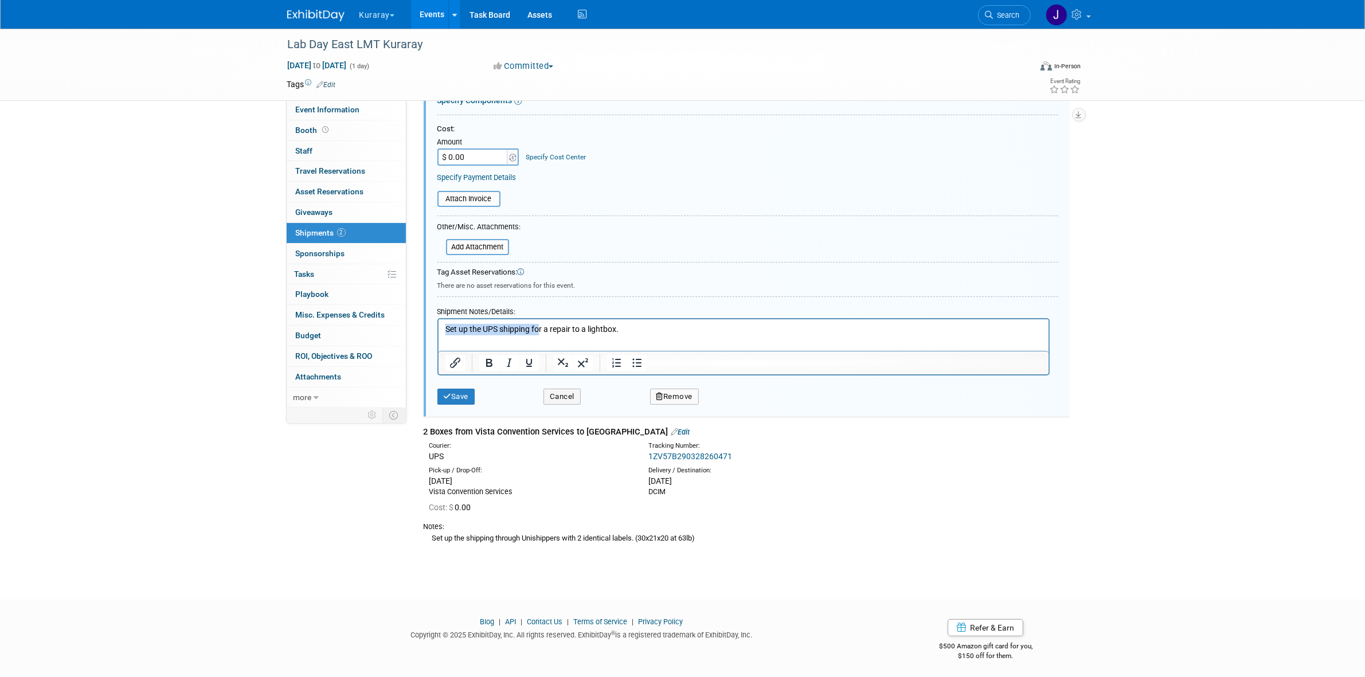
paste body "Rich Text Area. Press ALT-0 for help."
click at [589, 326] on p "Set up the shipping through Unishippersr a repair to a lightbox." at bounding box center [743, 328] width 597 height 11
click at [718, 327] on p "Set up the shipping through Unishippers for a repair to a lightbox." at bounding box center [743, 328] width 597 height 11
click at [468, 385] on div "Save" at bounding box center [482, 393] width 107 height 24
click at [466, 389] on button "Save" at bounding box center [456, 397] width 38 height 16
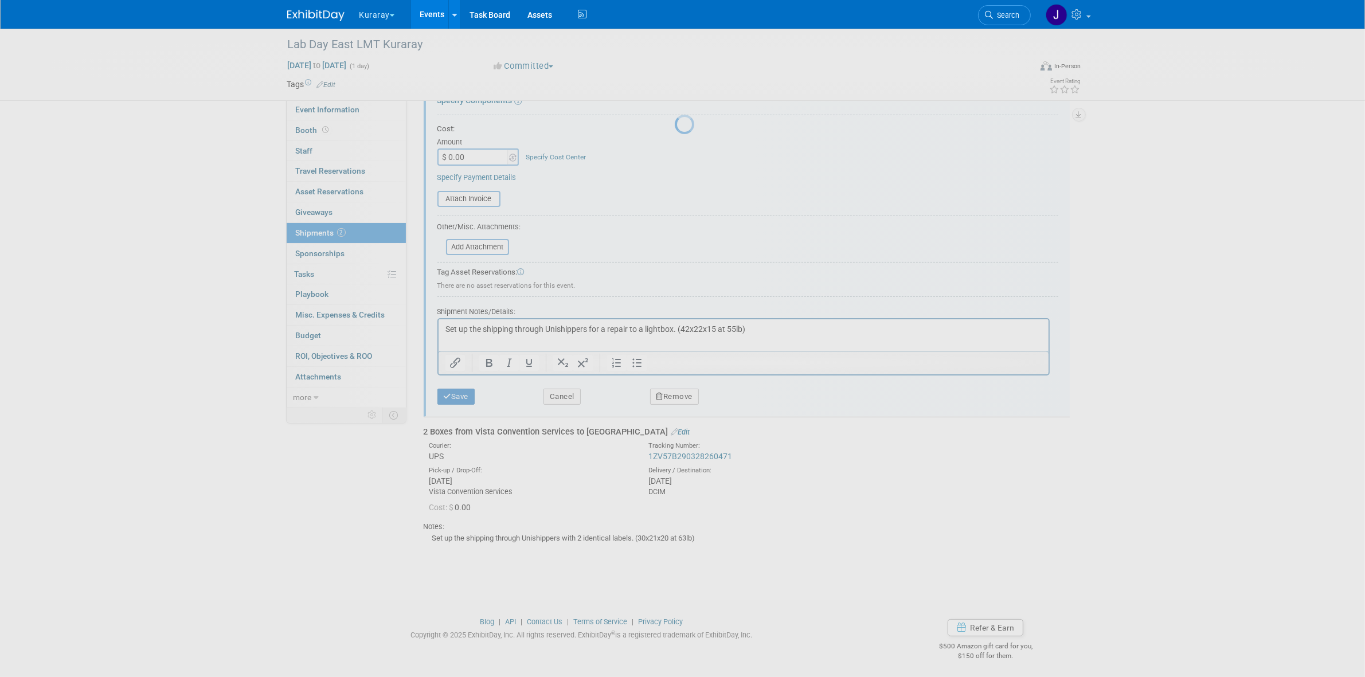
scroll to position [0, 0]
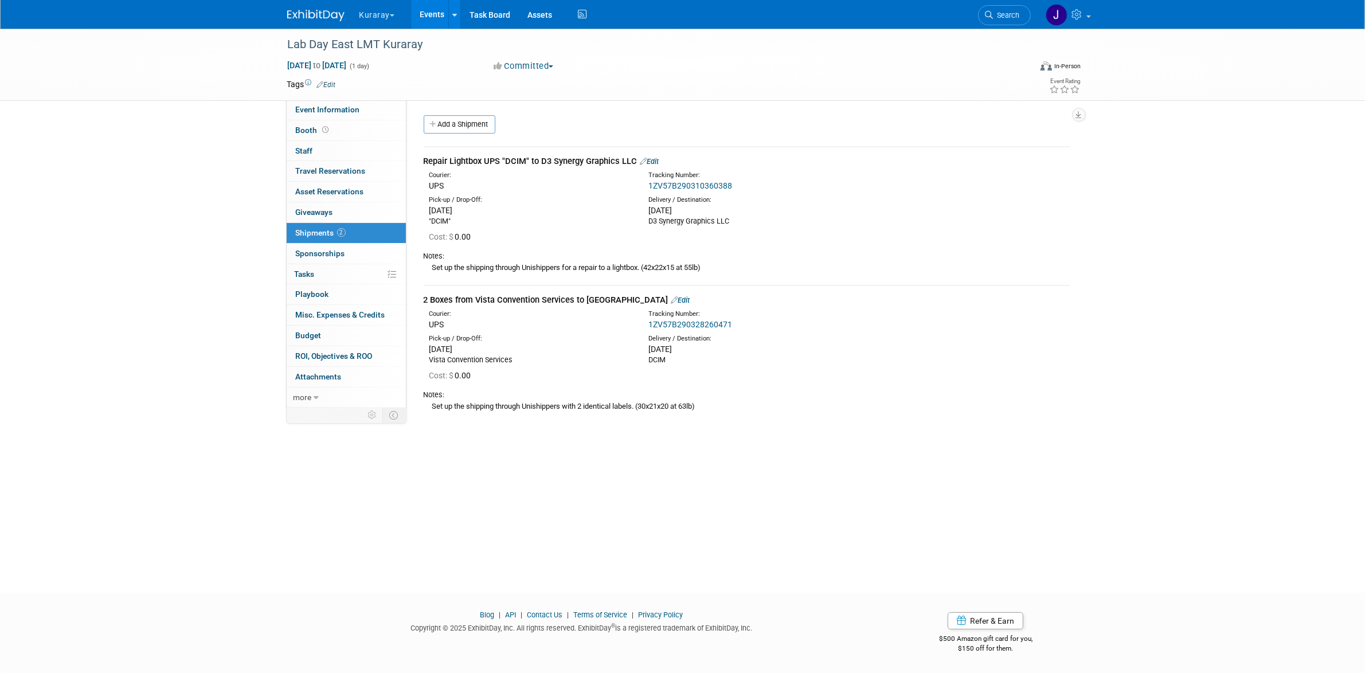
click at [657, 156] on div "Repair Lightbox UPS "DCIM" to D3 Synergy Graphics LLC Edit" at bounding box center [747, 161] width 646 height 12
click at [654, 161] on link "Edit" at bounding box center [649, 161] width 19 height 9
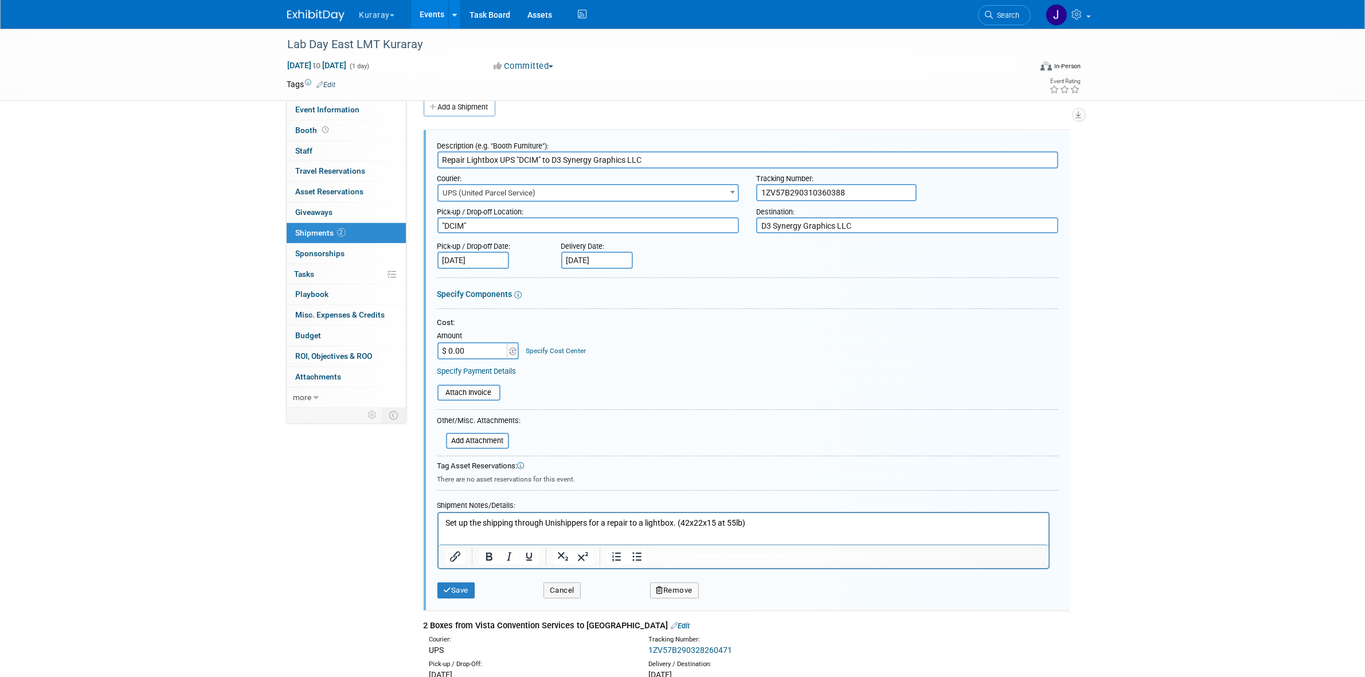
click at [437, 157] on input "Repair Lightbox UPS "DCIM" to D3 Synergy Graphics LLC" at bounding box center [747, 159] width 621 height 17
type input "1 Label Repair Lightbox UPS "DCIM" to D3 Synergy Graphics LLC"
click at [449, 587] on icon "submit" at bounding box center [448, 590] width 8 height 7
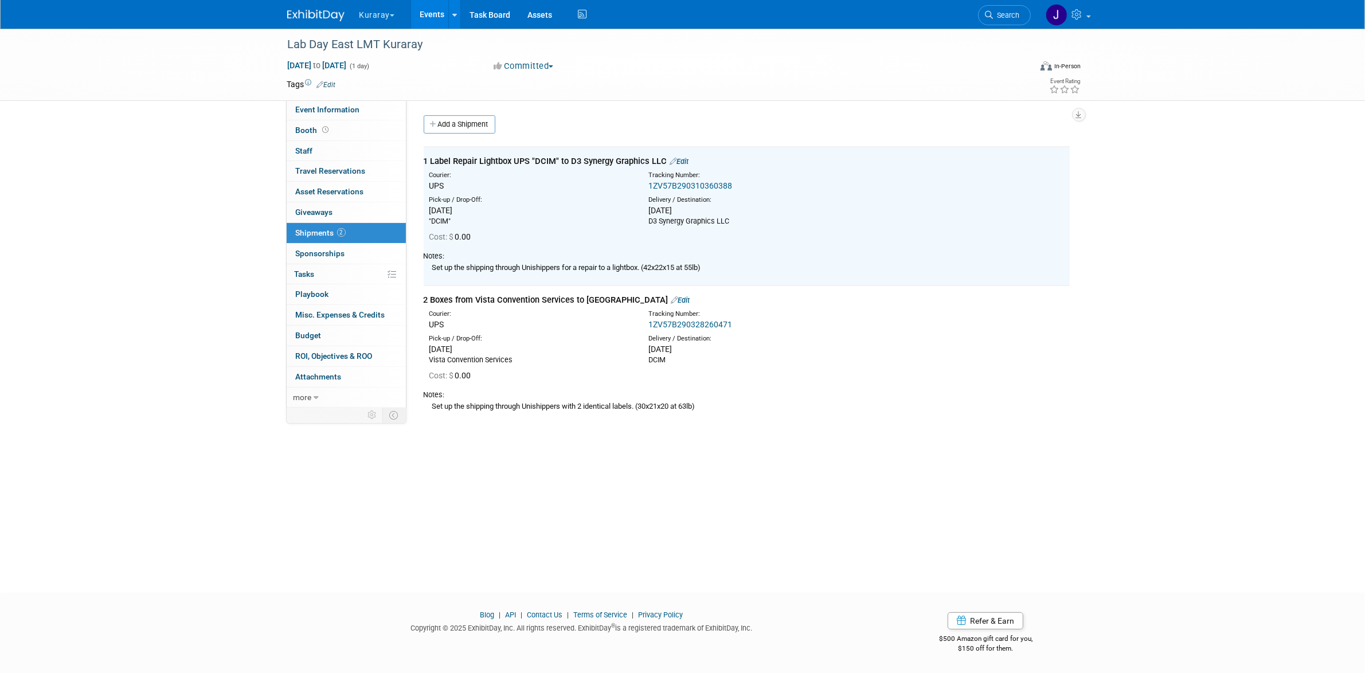
click at [671, 301] on link "Edit" at bounding box center [680, 300] width 19 height 9
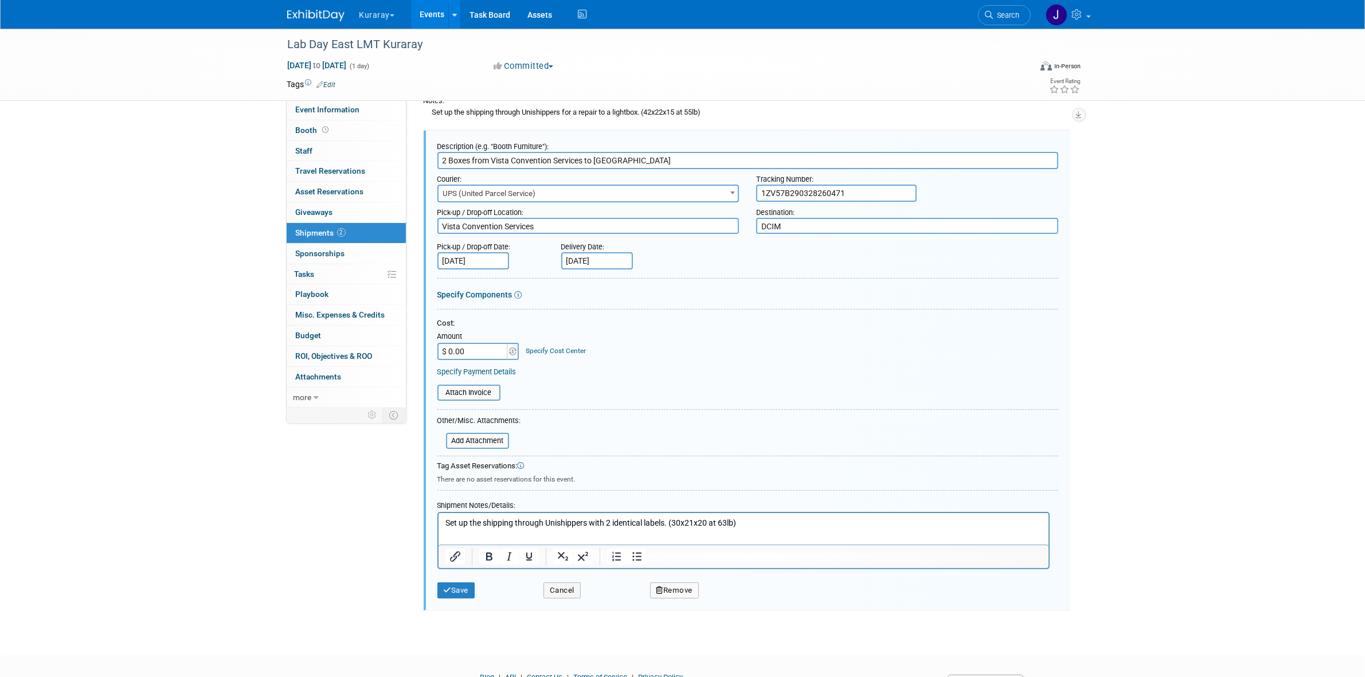
click at [448, 161] on input "2 Boxes from Vista Convention Services to DCIM" at bounding box center [747, 160] width 621 height 17
click at [499, 158] on input "2 Labels/Boxes from Vista Convention Services to DCIM" at bounding box center [747, 160] width 621 height 17
type input "2 Labels/Boxes UPS from Vista Convention Services to DCIM"
click at [465, 588] on button "Save" at bounding box center [456, 591] width 38 height 16
